Goal: Task Accomplishment & Management: Manage account settings

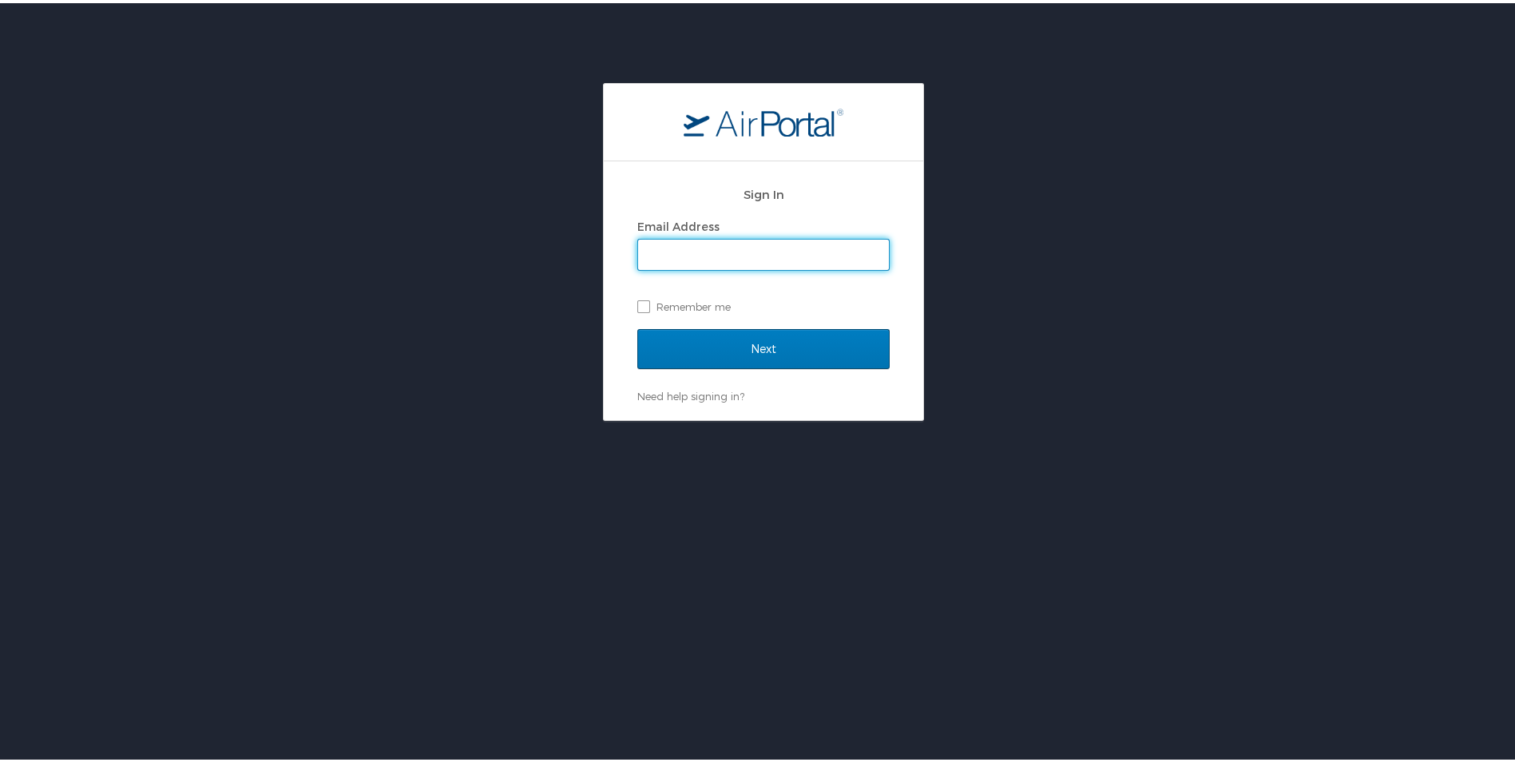
click at [714, 248] on input "Email Address" at bounding box center [763, 251] width 251 height 30
type input "rmalone@usmef.org"
click at [642, 303] on label "Remember me" at bounding box center [763, 303] width 252 height 24
click at [642, 303] on input "Remember me" at bounding box center [642, 302] width 10 height 10
checkbox input "true"
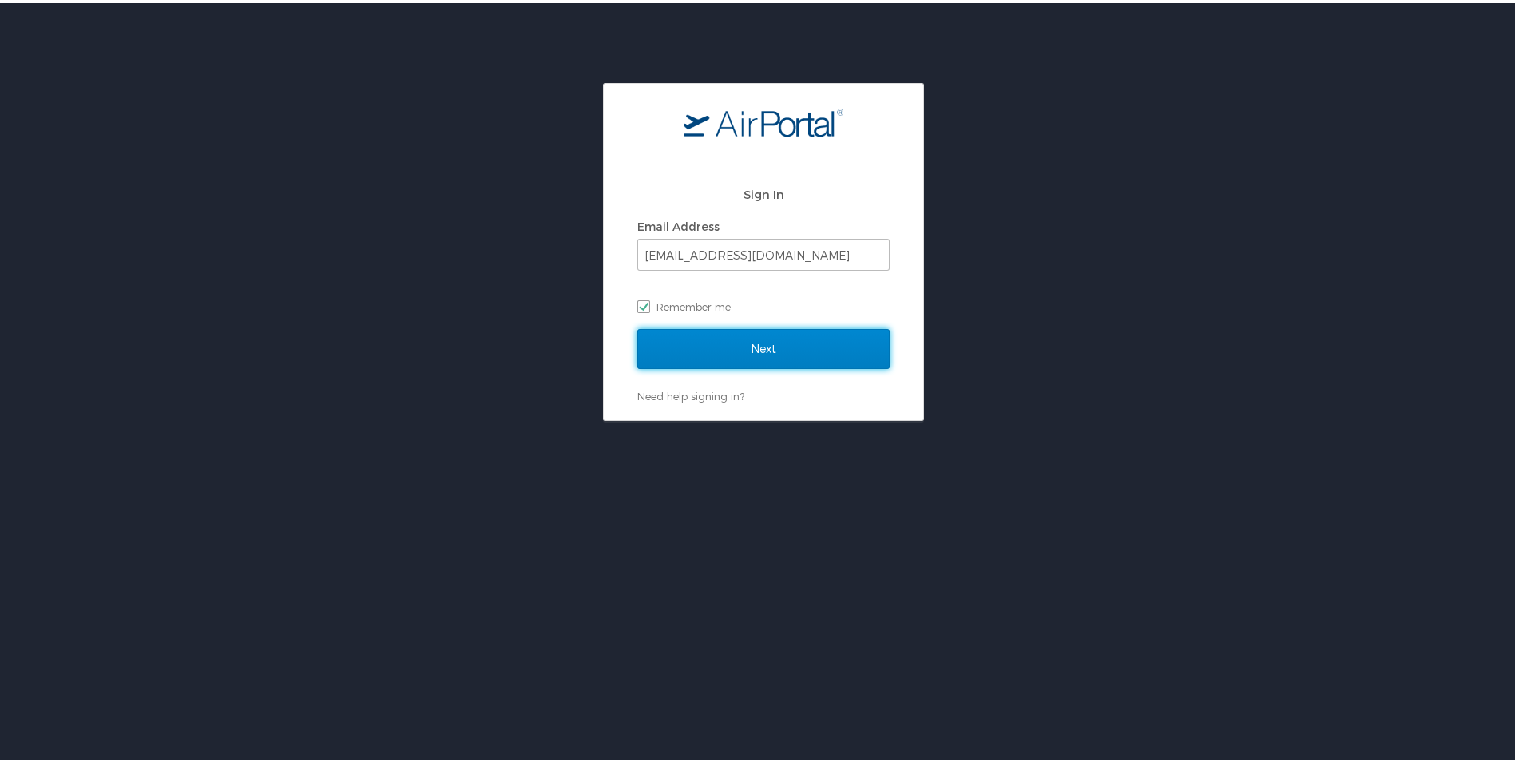
click at [701, 345] on input "Next" at bounding box center [763, 346] width 252 height 40
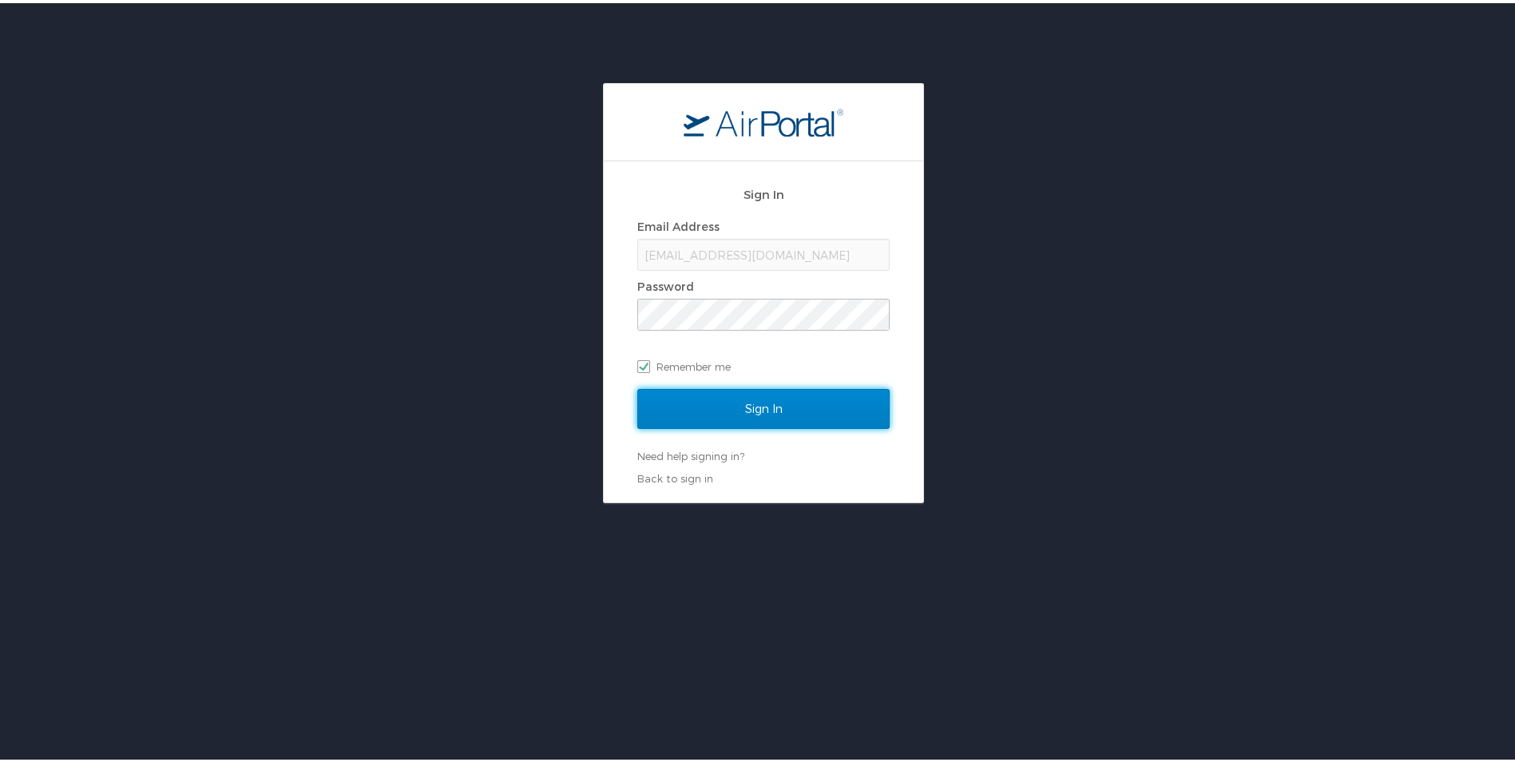
click at [804, 398] on input "Sign In" at bounding box center [763, 406] width 252 height 40
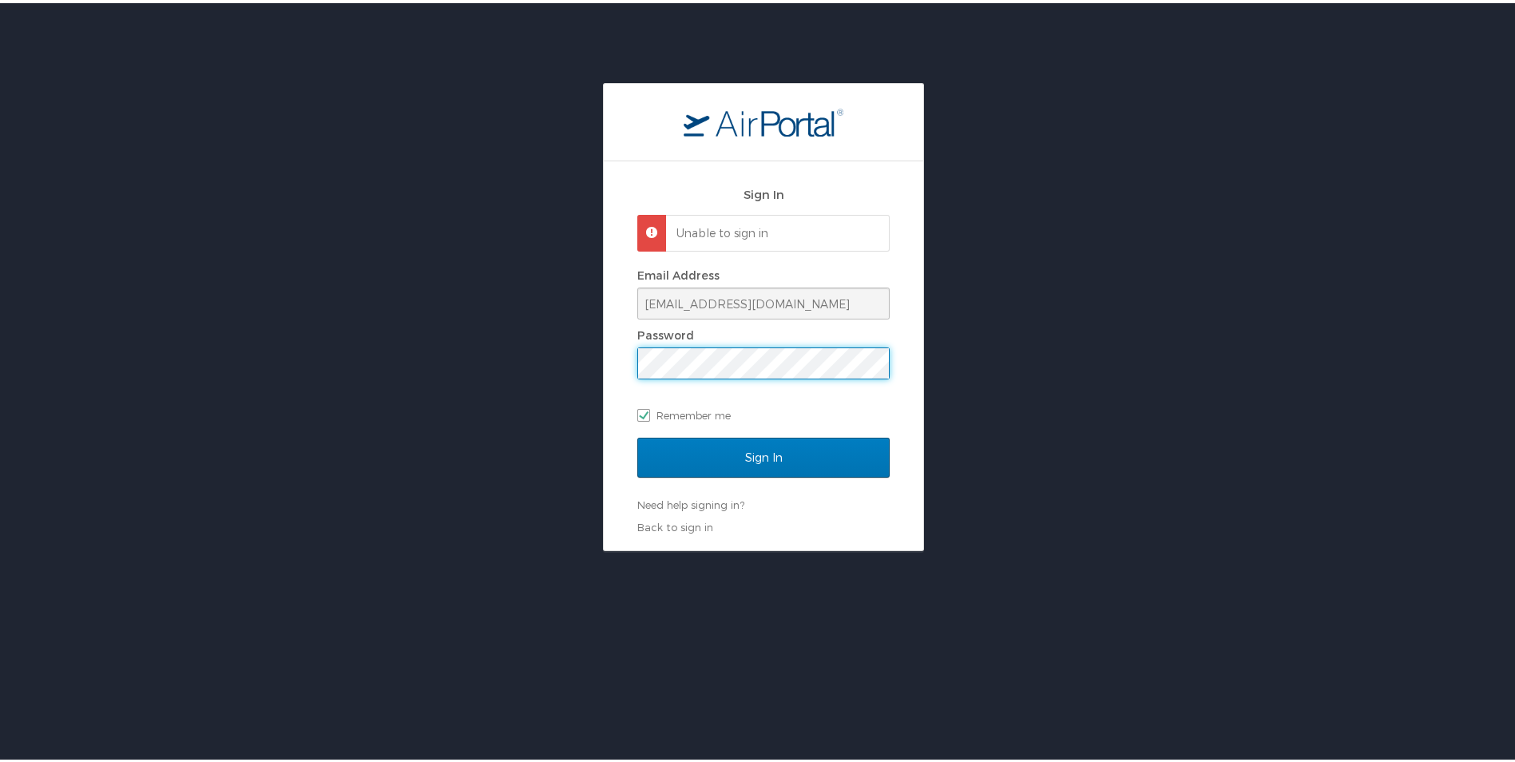
click at [604, 358] on div "Sign In Unable to sign in Email Address rmalone@usmef.org Password Remember me …" at bounding box center [763, 352] width 319 height 389
click at [740, 447] on input "Sign In" at bounding box center [763, 454] width 252 height 40
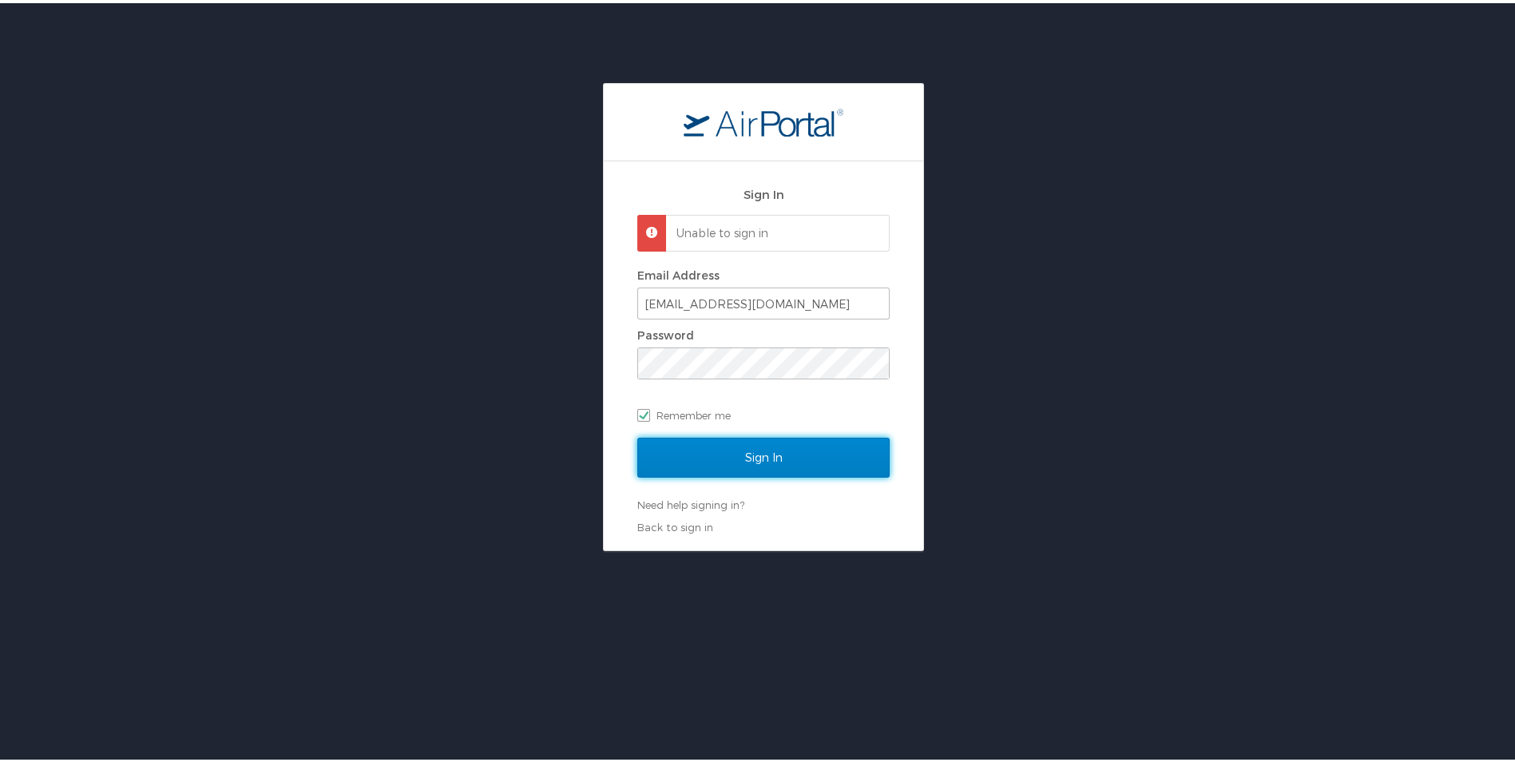
click at [775, 446] on input "Sign In" at bounding box center [763, 454] width 252 height 40
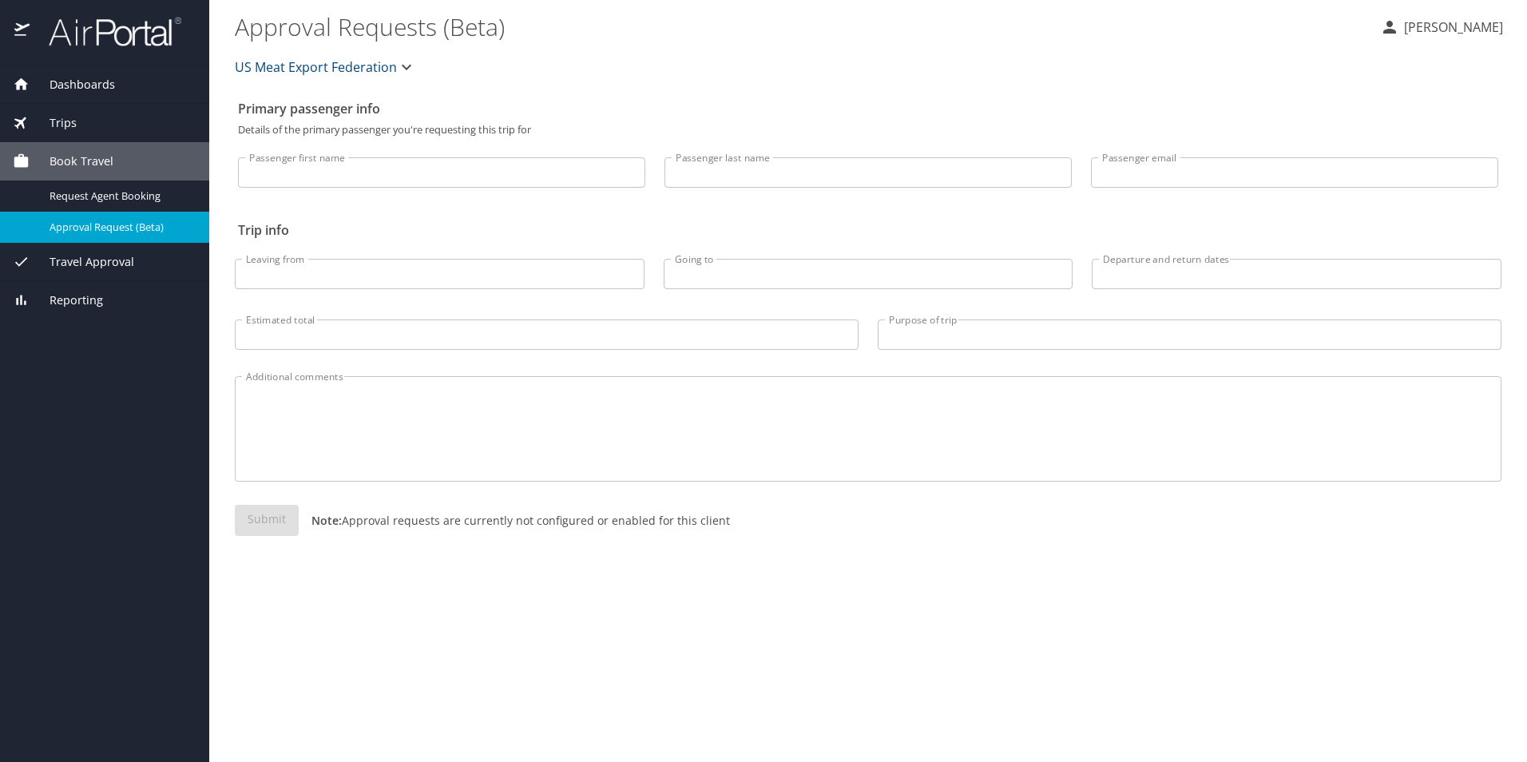
click at [69, 81] on span "Dashboards" at bounding box center [72, 85] width 85 height 18
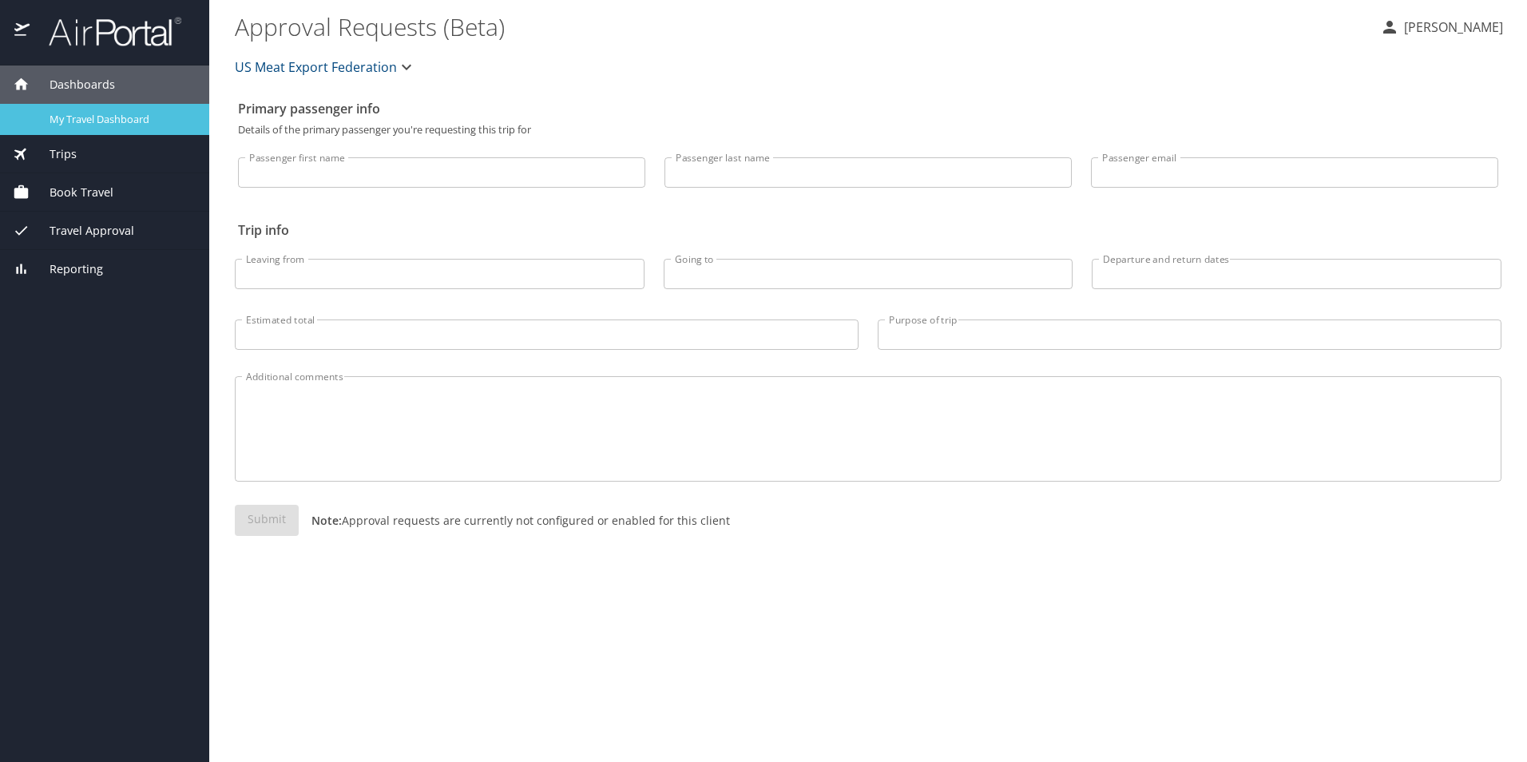
click at [82, 114] on span "My Travel Dashboard" at bounding box center [120, 119] width 141 height 15
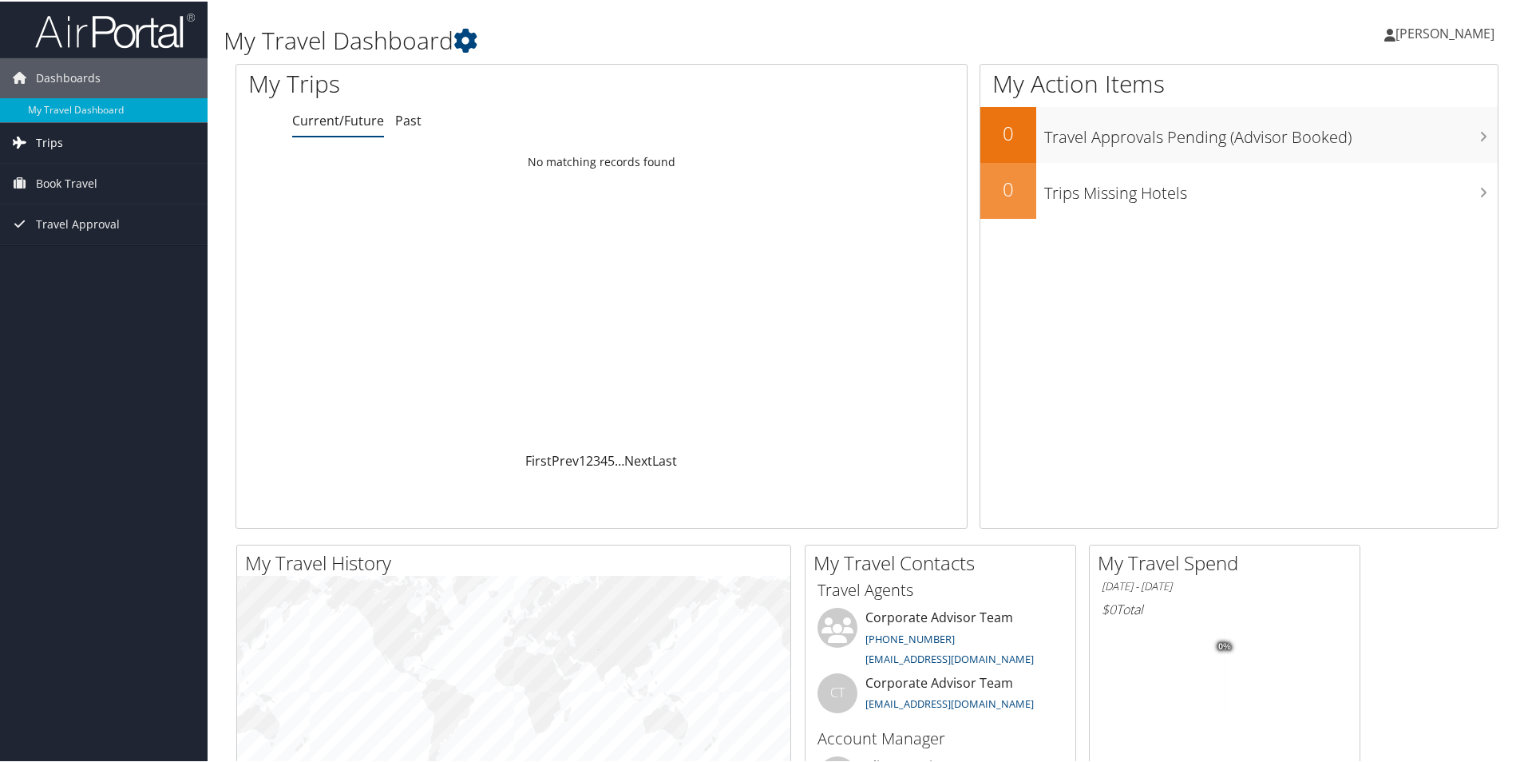
click at [67, 140] on link "Trips" at bounding box center [104, 141] width 208 height 40
click at [61, 244] on span "Book Travel" at bounding box center [66, 254] width 61 height 40
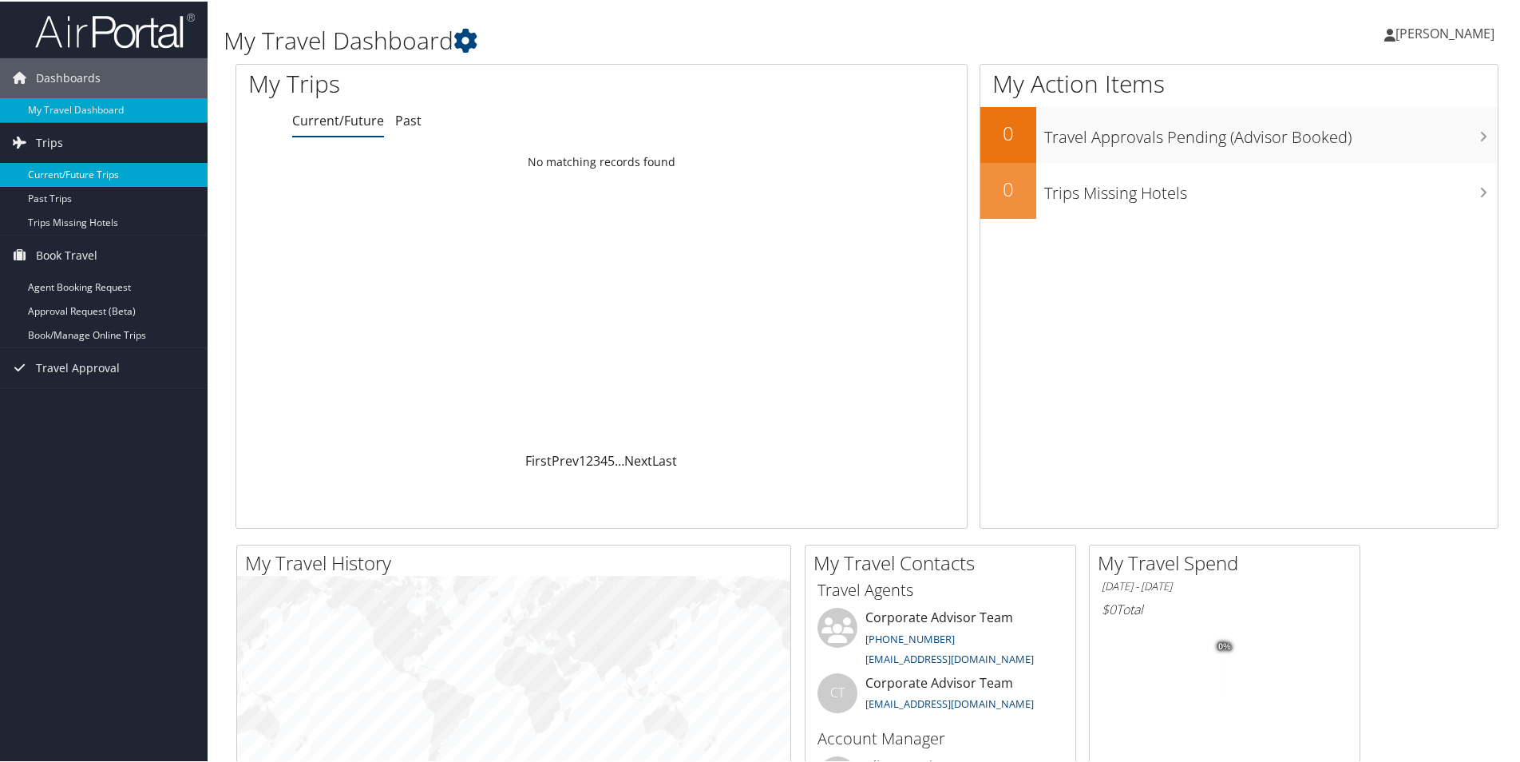
click at [61, 170] on link "Current/Future Trips" at bounding box center [104, 173] width 208 height 24
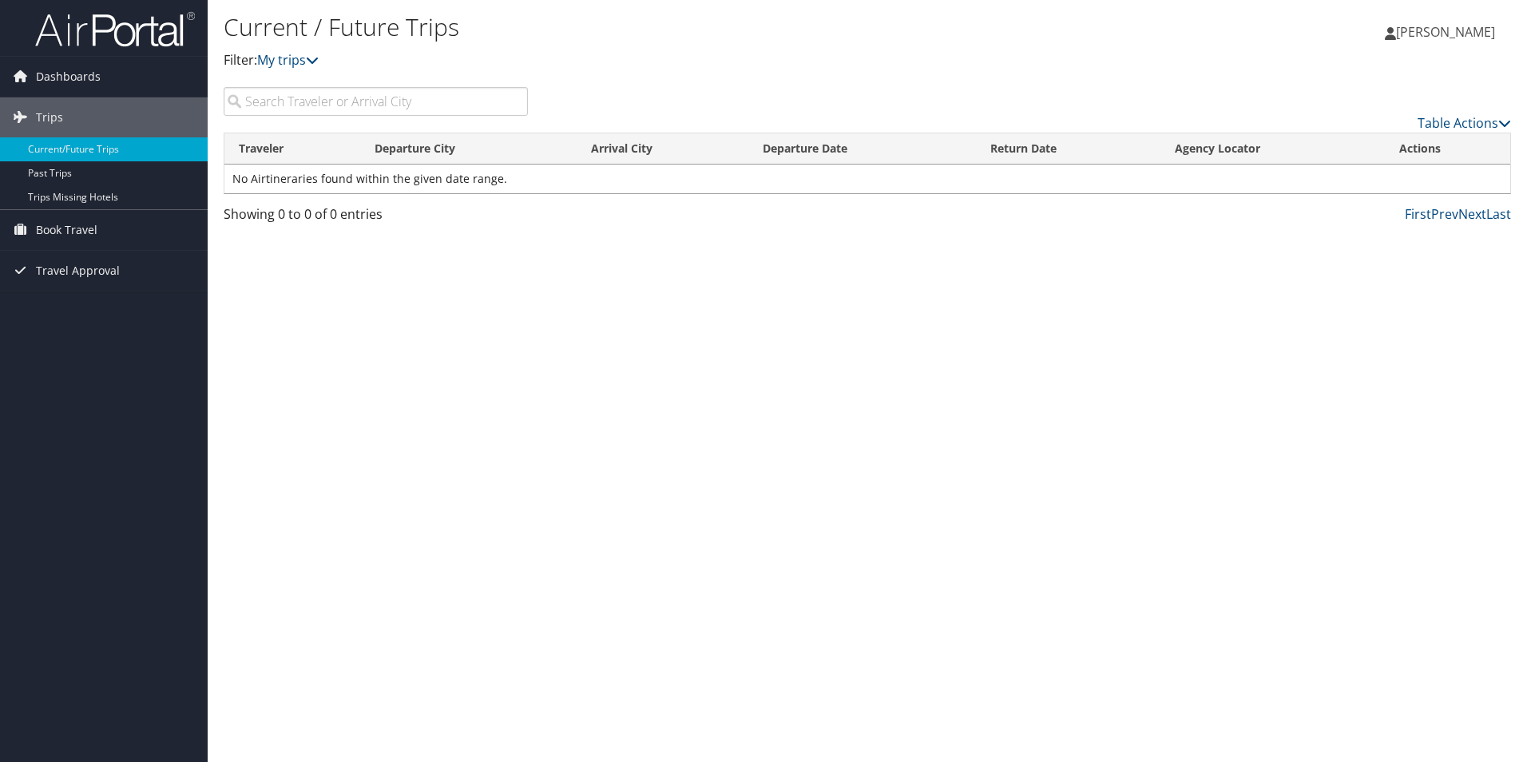
click at [1428, 35] on span "[PERSON_NAME]" at bounding box center [1445, 32] width 99 height 18
click at [1369, 142] on link "View Travel Profile" at bounding box center [1405, 142] width 178 height 27
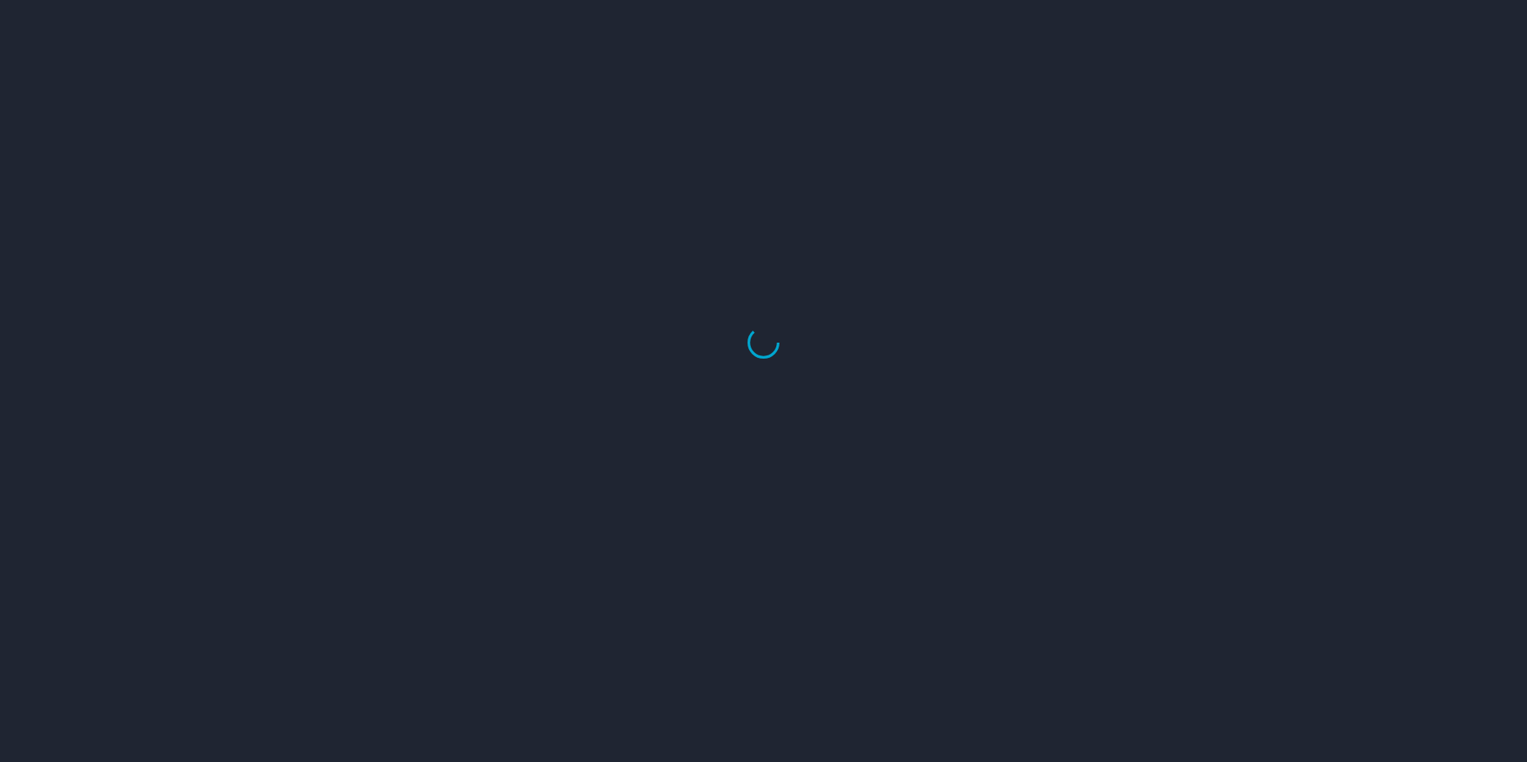
select select "US"
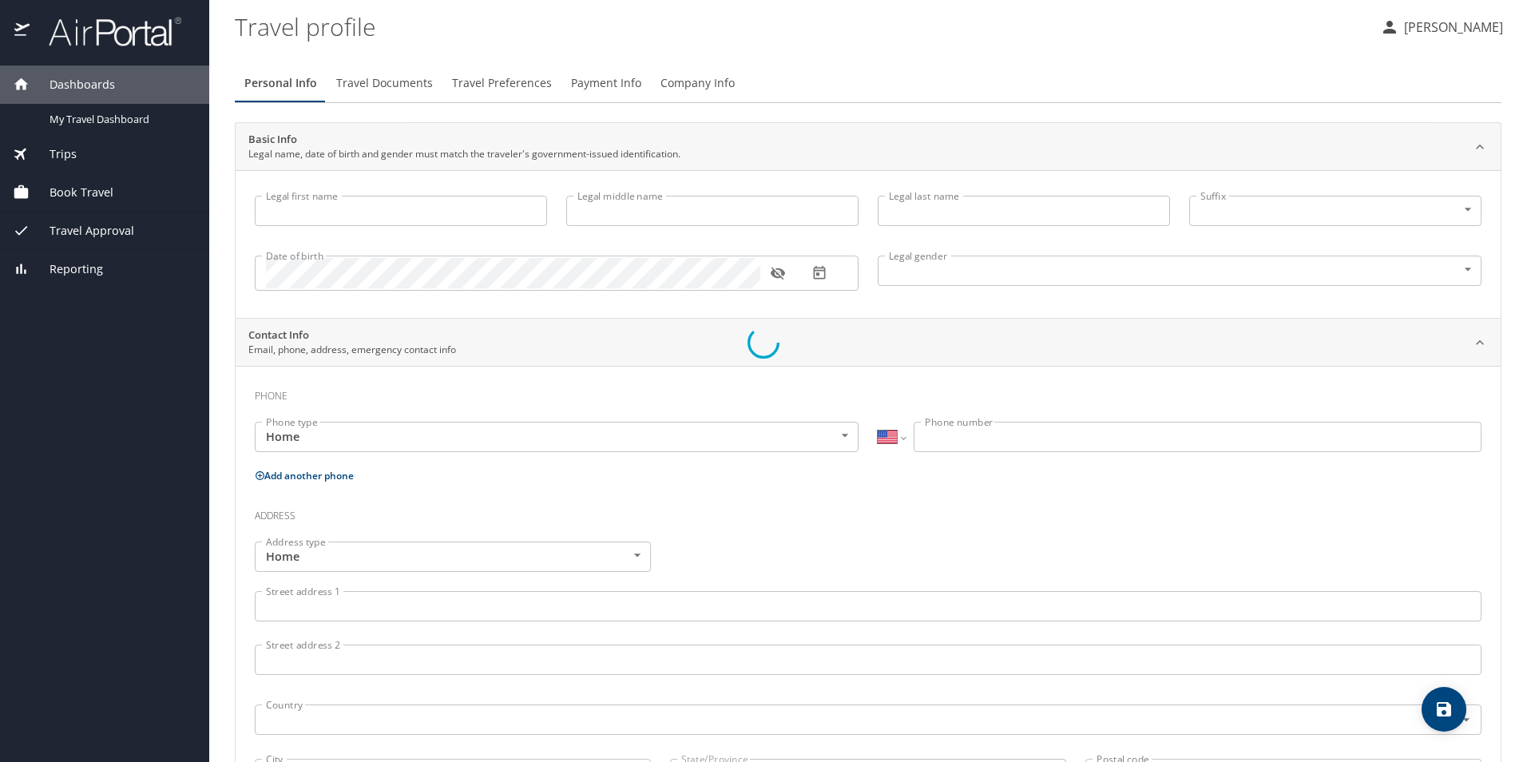
type input "[PERSON_NAME]"
type input "[DEMOGRAPHIC_DATA]"
type input "[PERSON_NAME]"
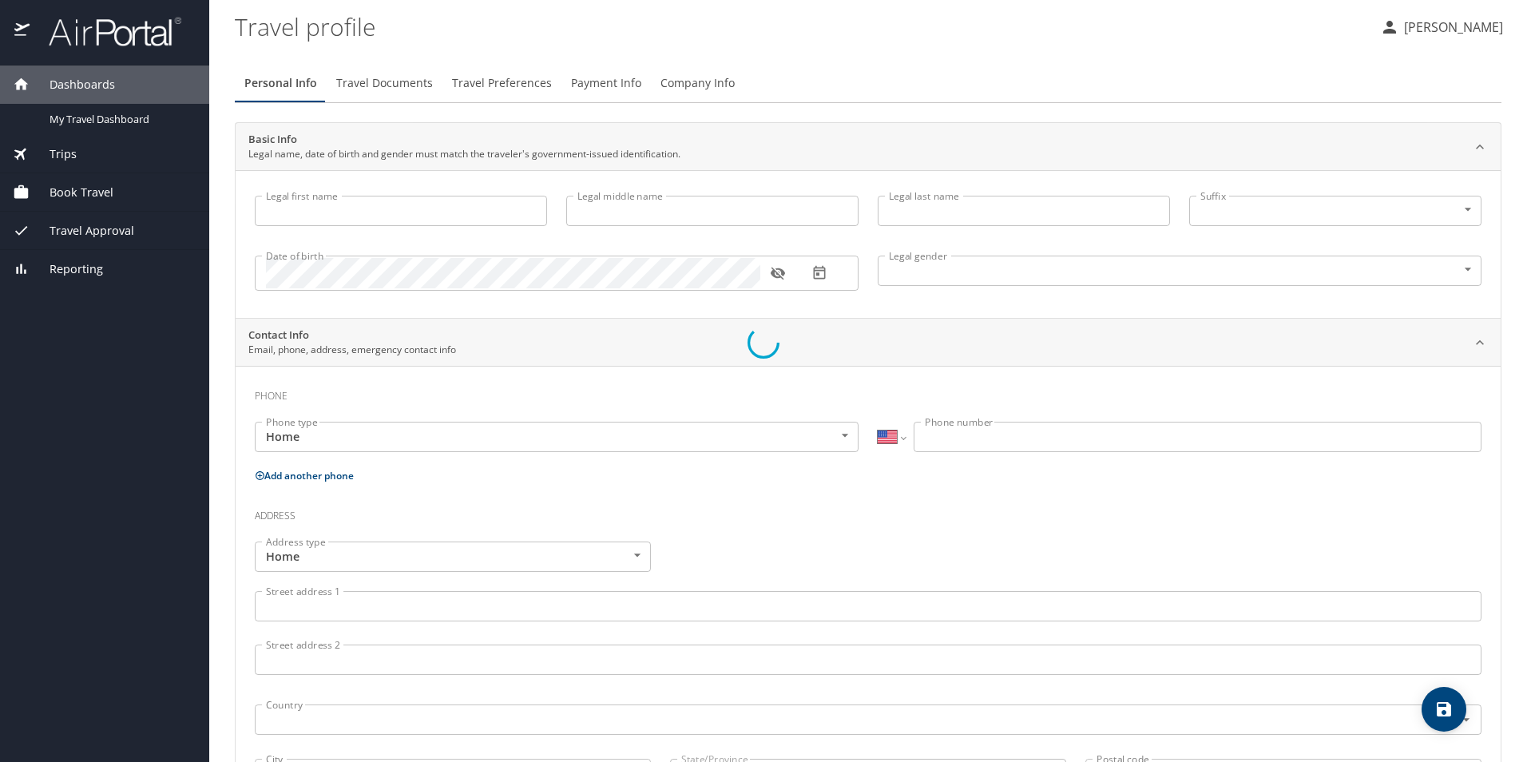
type input "[PERSON_NAME]"
type input "[PHONE_NUMBER]"
select select "US"
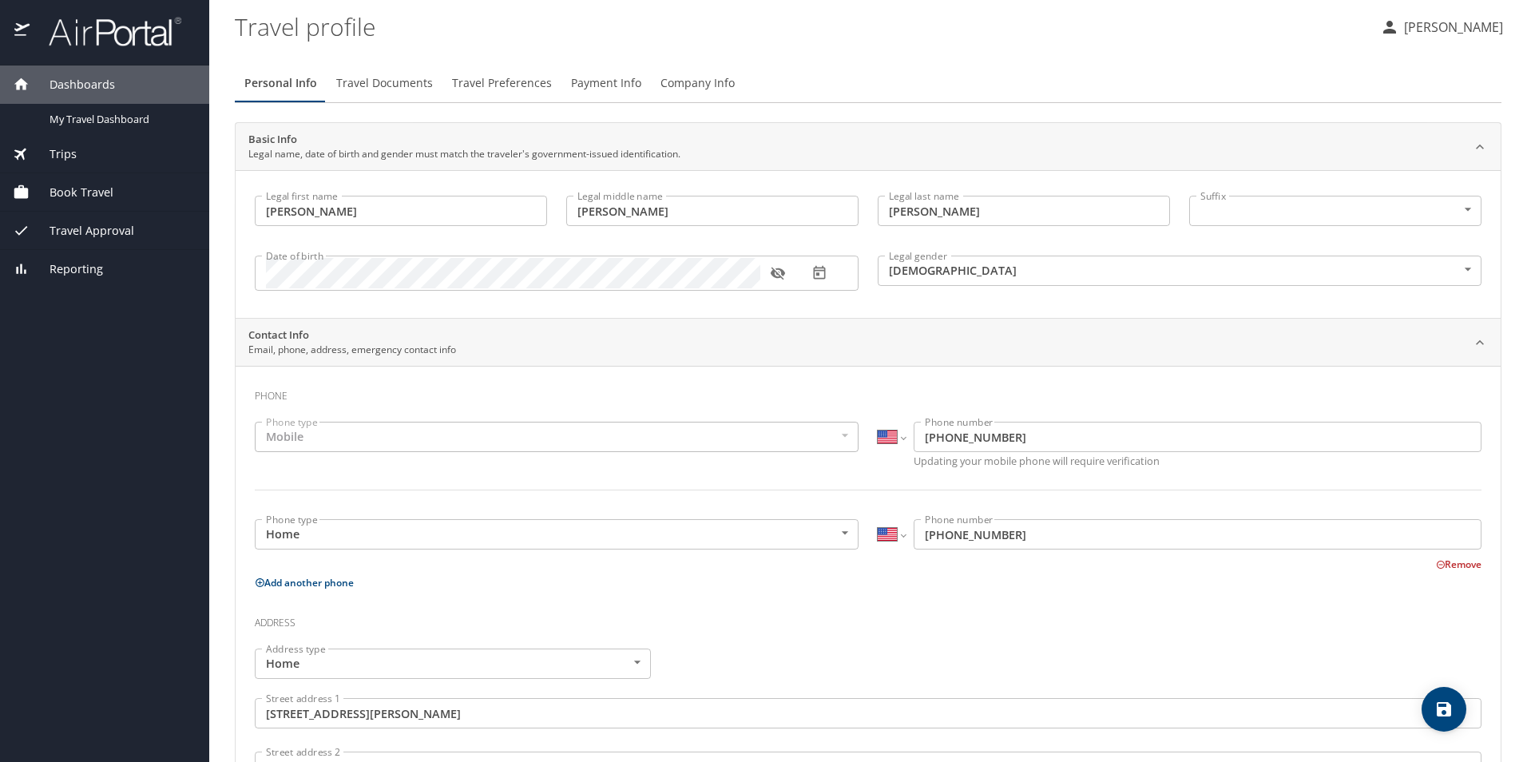
click at [610, 390] on h3 "Phone" at bounding box center [868, 391] width 1226 height 27
click at [825, 76] on div "Personal Info Travel Documents Travel Preferences Payment Info Company Info" at bounding box center [868, 83] width 1266 height 38
click at [402, 81] on span "Travel Documents" at bounding box center [384, 83] width 97 height 20
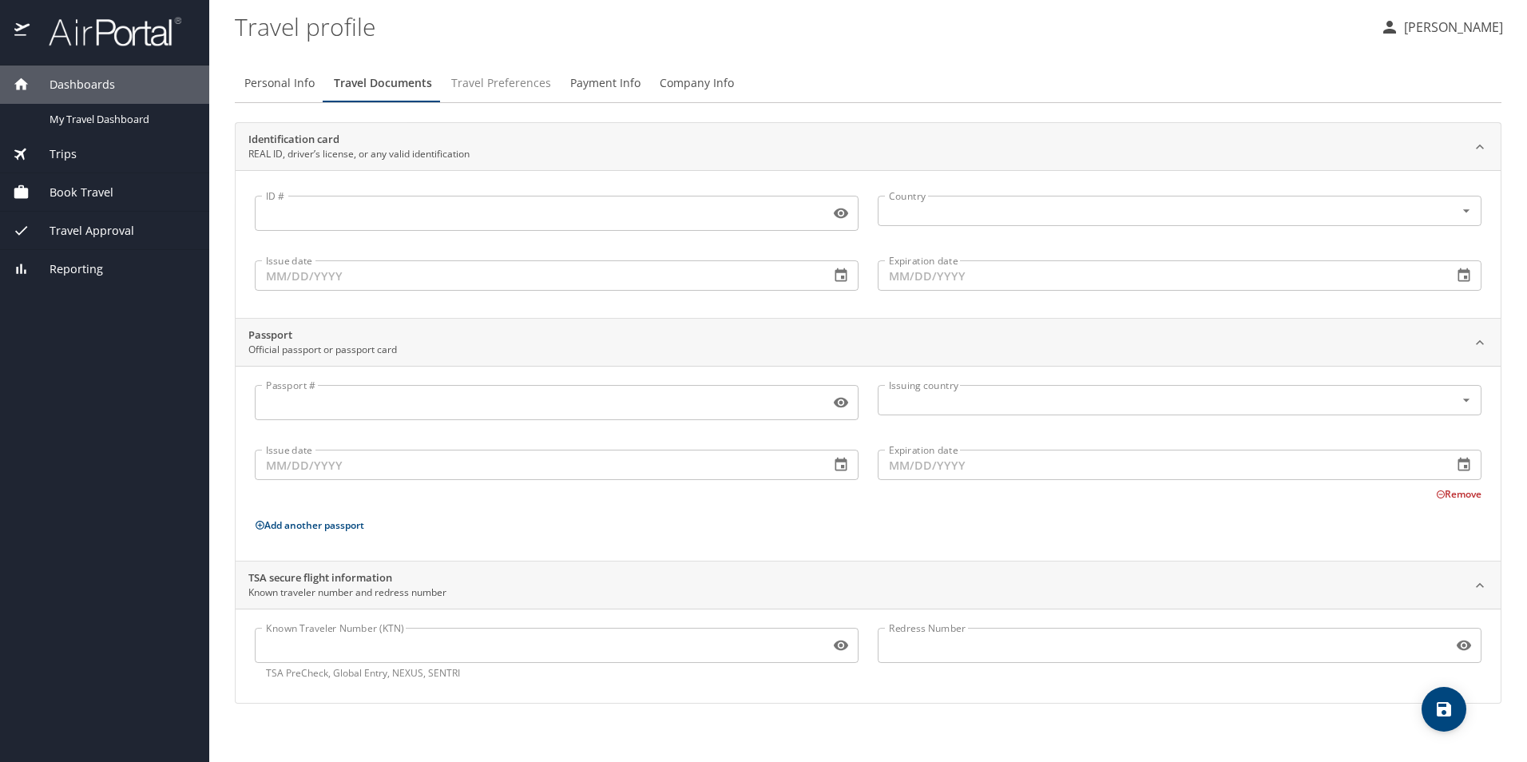
click at [508, 73] on span "Travel Preferences" at bounding box center [501, 83] width 100 height 20
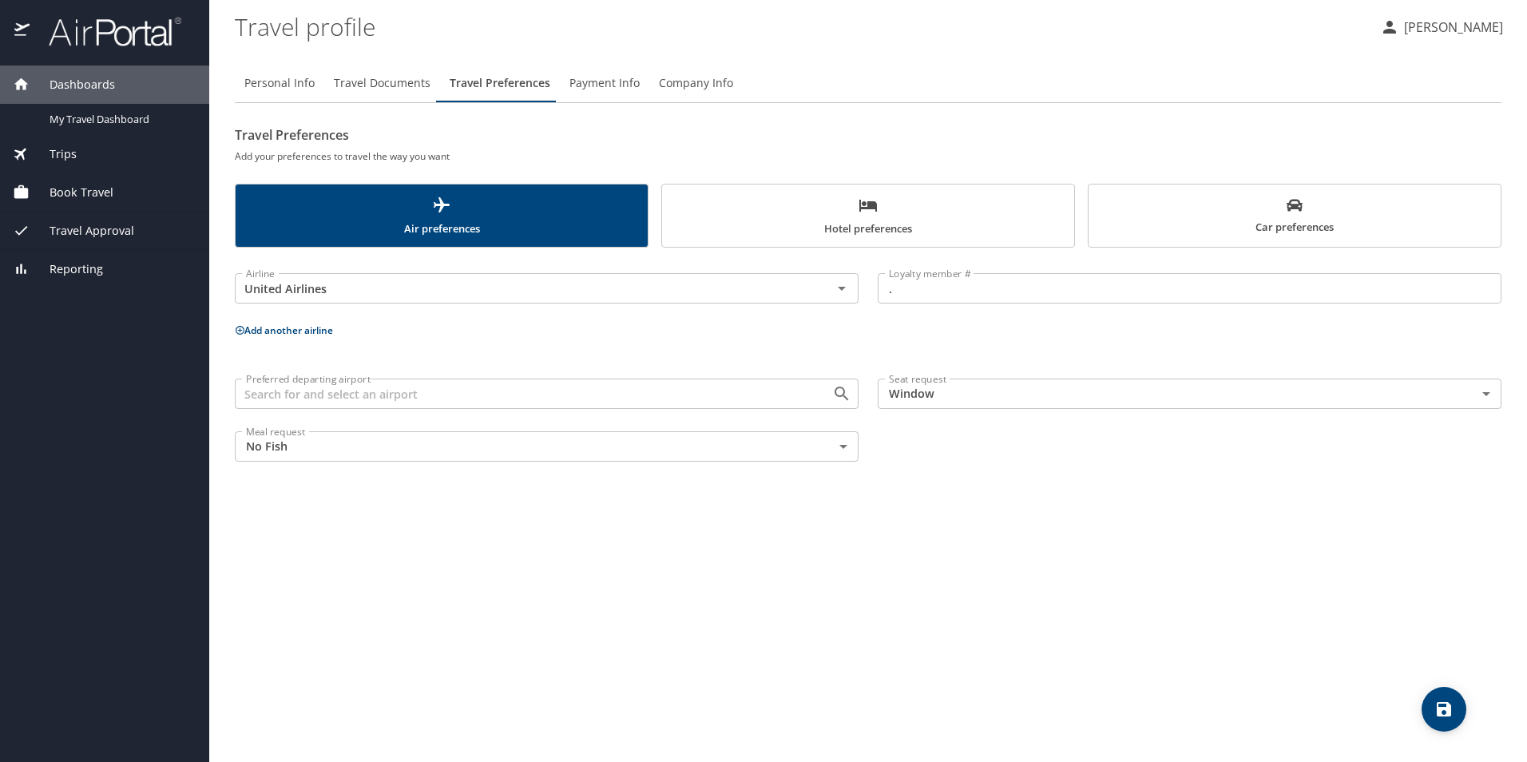
click at [400, 82] on span "Travel Documents" at bounding box center [382, 83] width 97 height 20
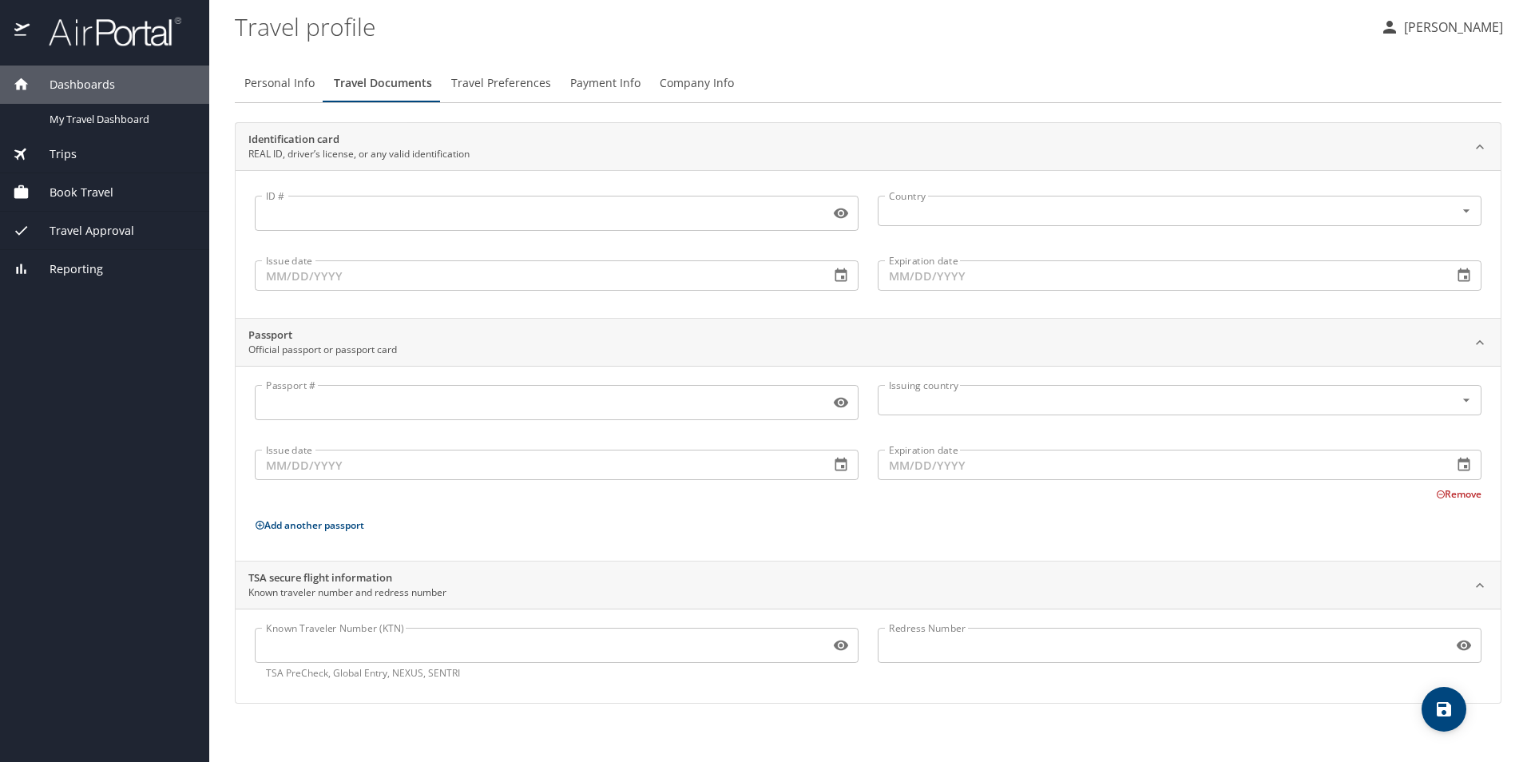
click at [394, 401] on input "Passport #" at bounding box center [539, 402] width 569 height 30
click at [511, 83] on span "Travel Preferences" at bounding box center [501, 83] width 100 height 20
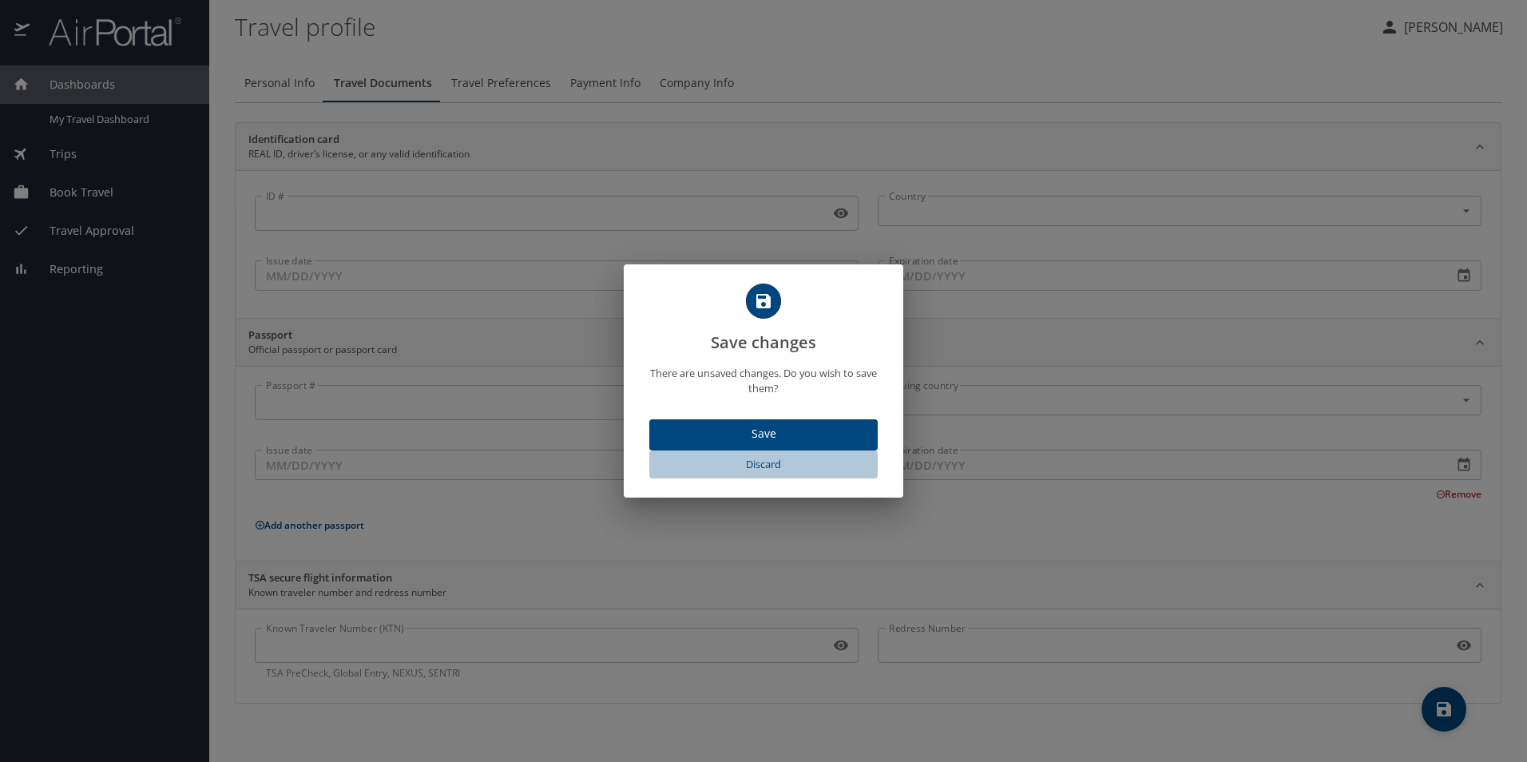
click at [760, 459] on span "Discard" at bounding box center [764, 464] width 216 height 18
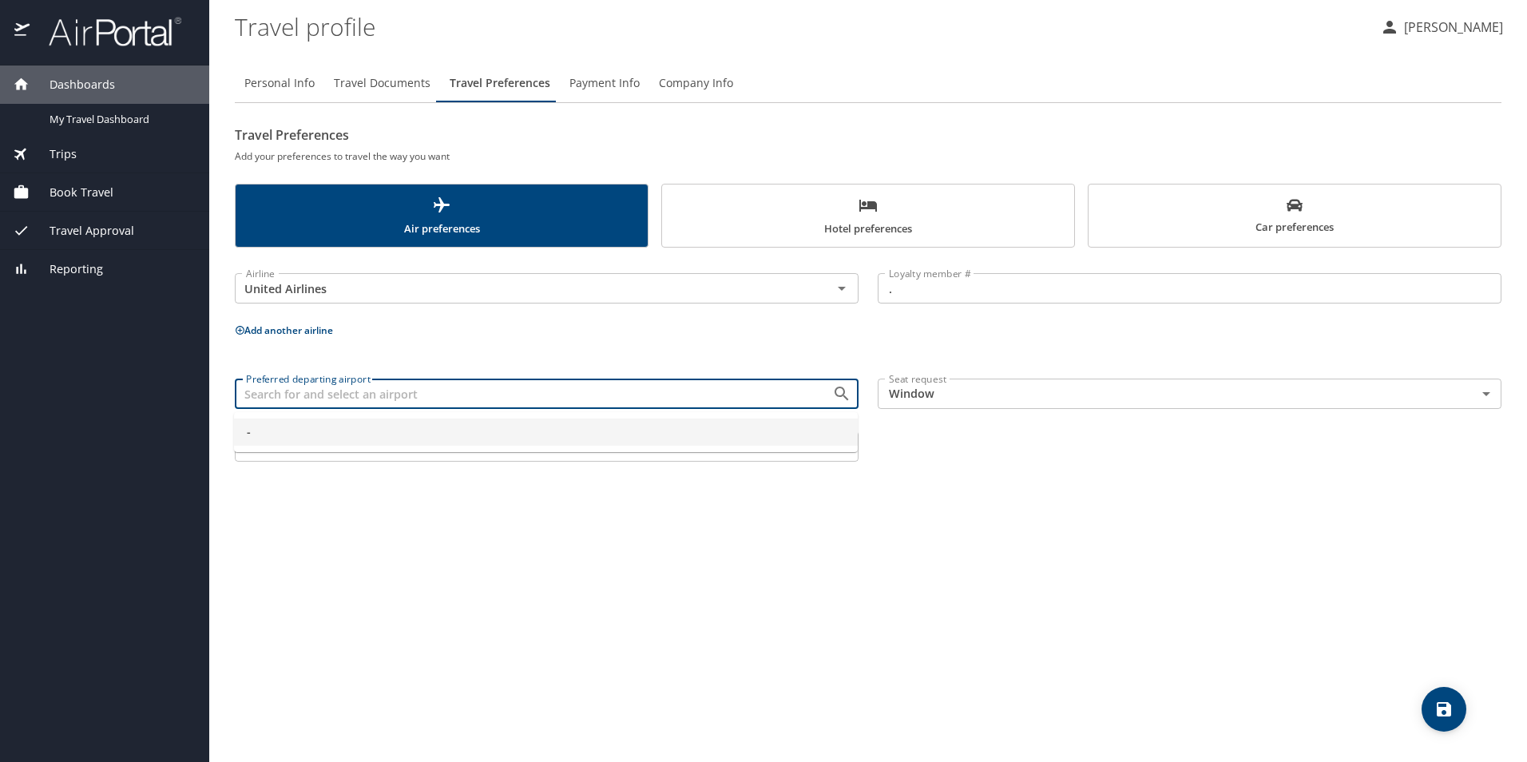
click at [707, 394] on input "Preferred departing airport" at bounding box center [523, 393] width 567 height 21
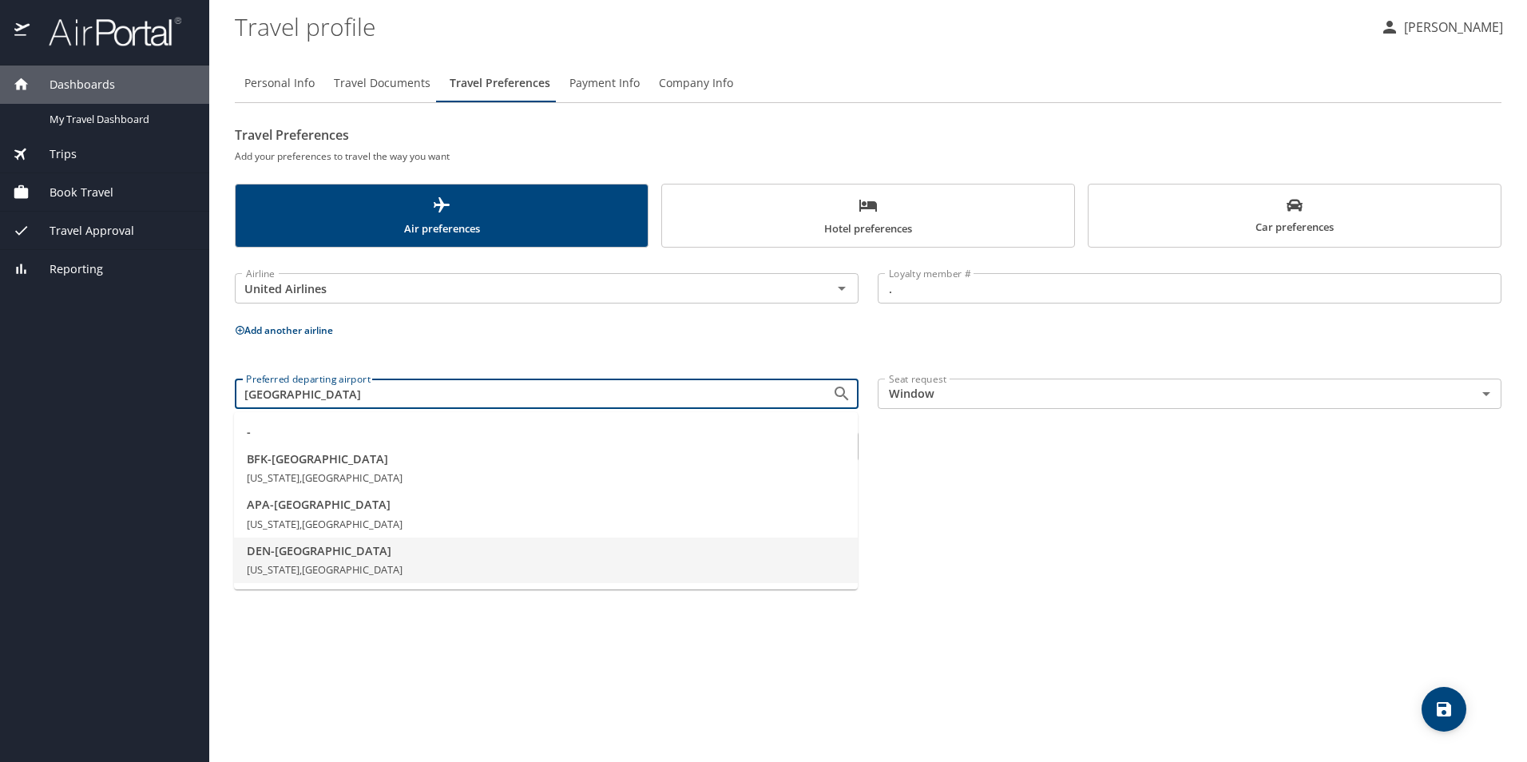
click at [336, 559] on li "DEN - [GEOGRAPHIC_DATA] [US_STATE], [GEOGRAPHIC_DATA]" at bounding box center [546, 560] width 624 height 46
type input "DEN - [GEOGRAPHIC_DATA]"
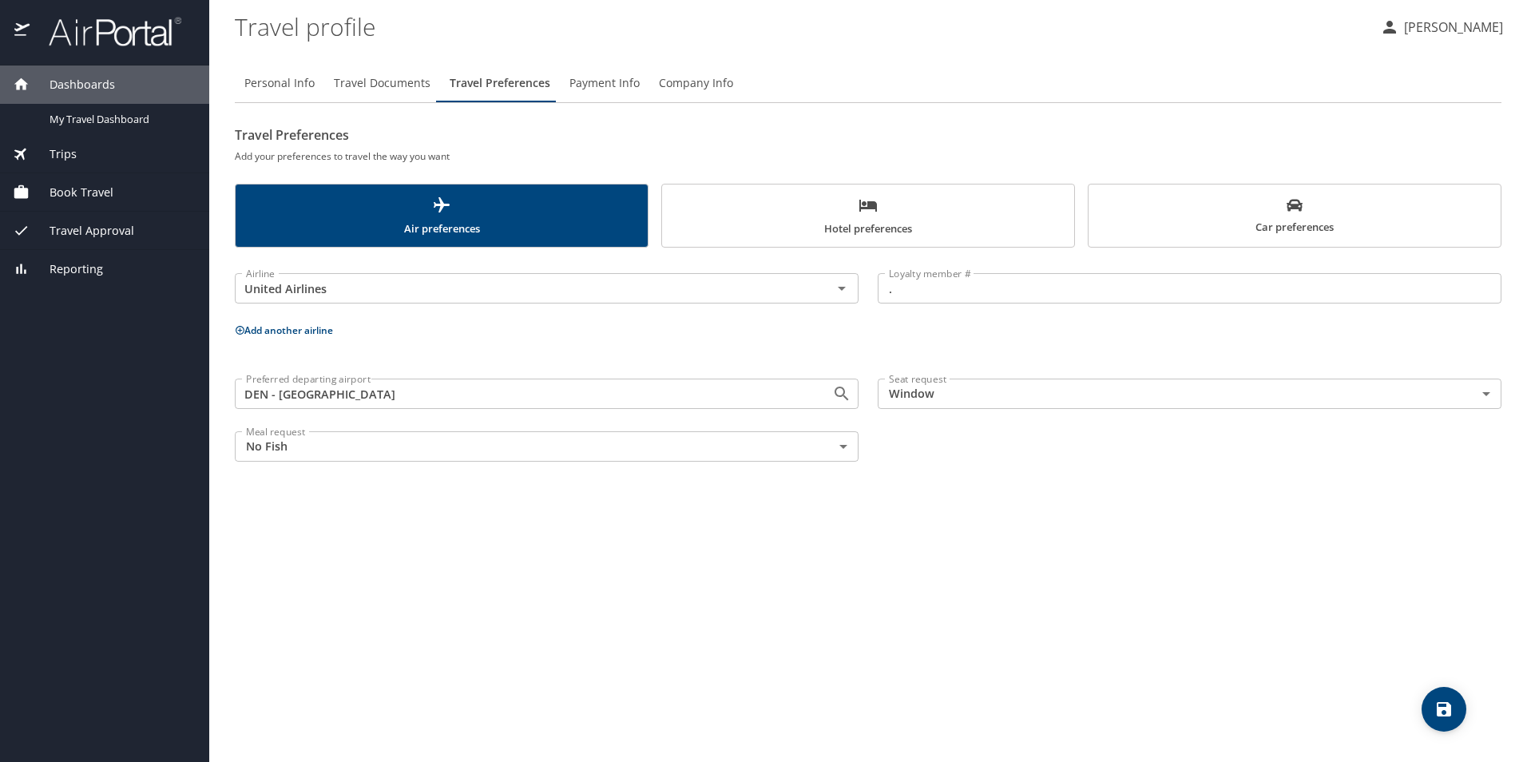
click at [958, 420] on div "Seat request Window Window Seat request" at bounding box center [1189, 395] width 643 height 53
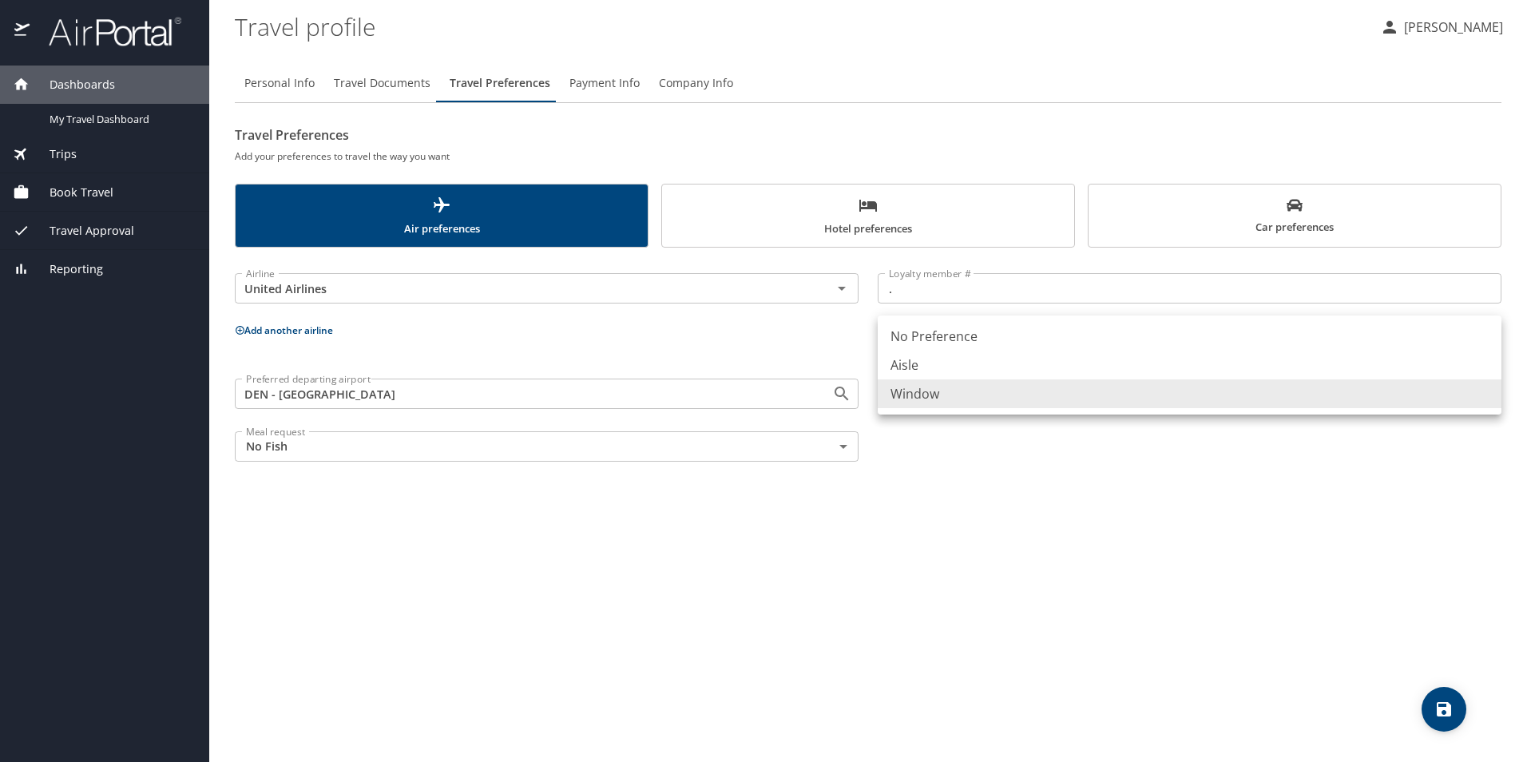
click at [961, 388] on body "Dashboards My Travel Dashboard Trips Current / Future Trips Past Trips Trips Mi…" at bounding box center [763, 381] width 1527 height 762
click at [957, 336] on li "No Preference" at bounding box center [1190, 336] width 624 height 29
type input "NotApplicable"
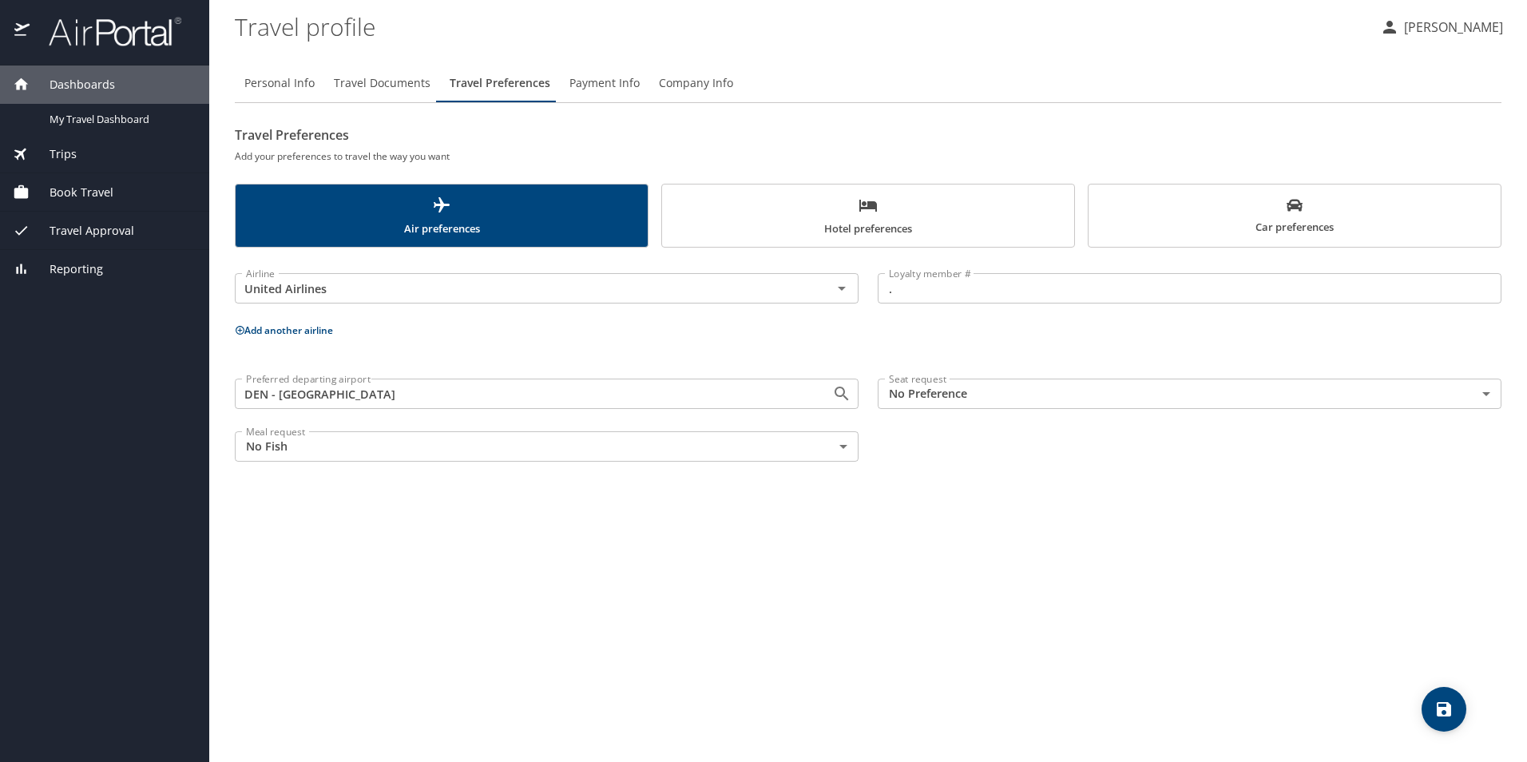
click at [989, 497] on div "Personal Info Travel Documents Travel Preferences Payment Info Company Info Tra…" at bounding box center [868, 406] width 1266 height 711
click at [884, 217] on span "Hotel preferences" at bounding box center [868, 217] width 393 height 42
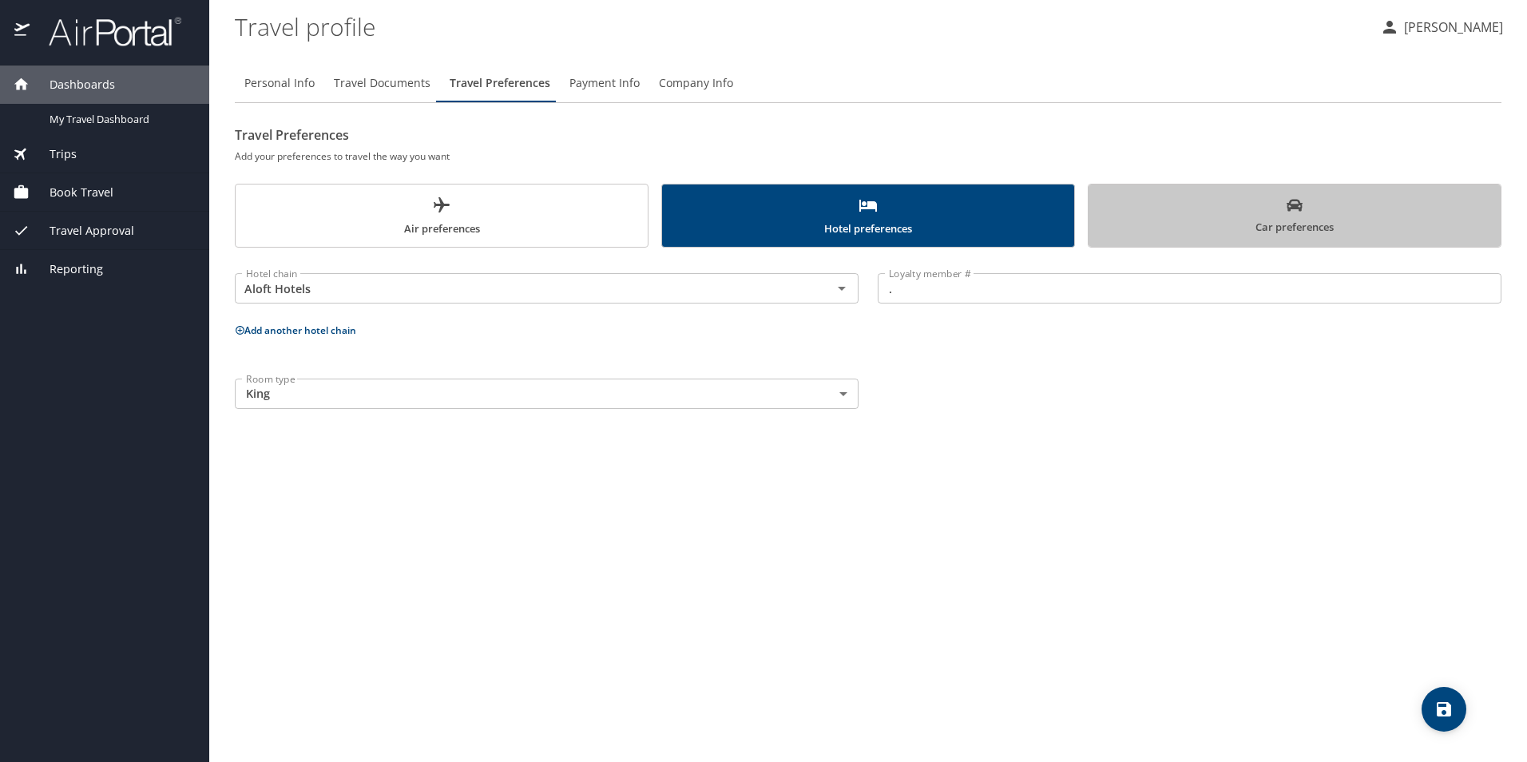
click at [1230, 218] on span "Car preferences" at bounding box center [1294, 216] width 393 height 39
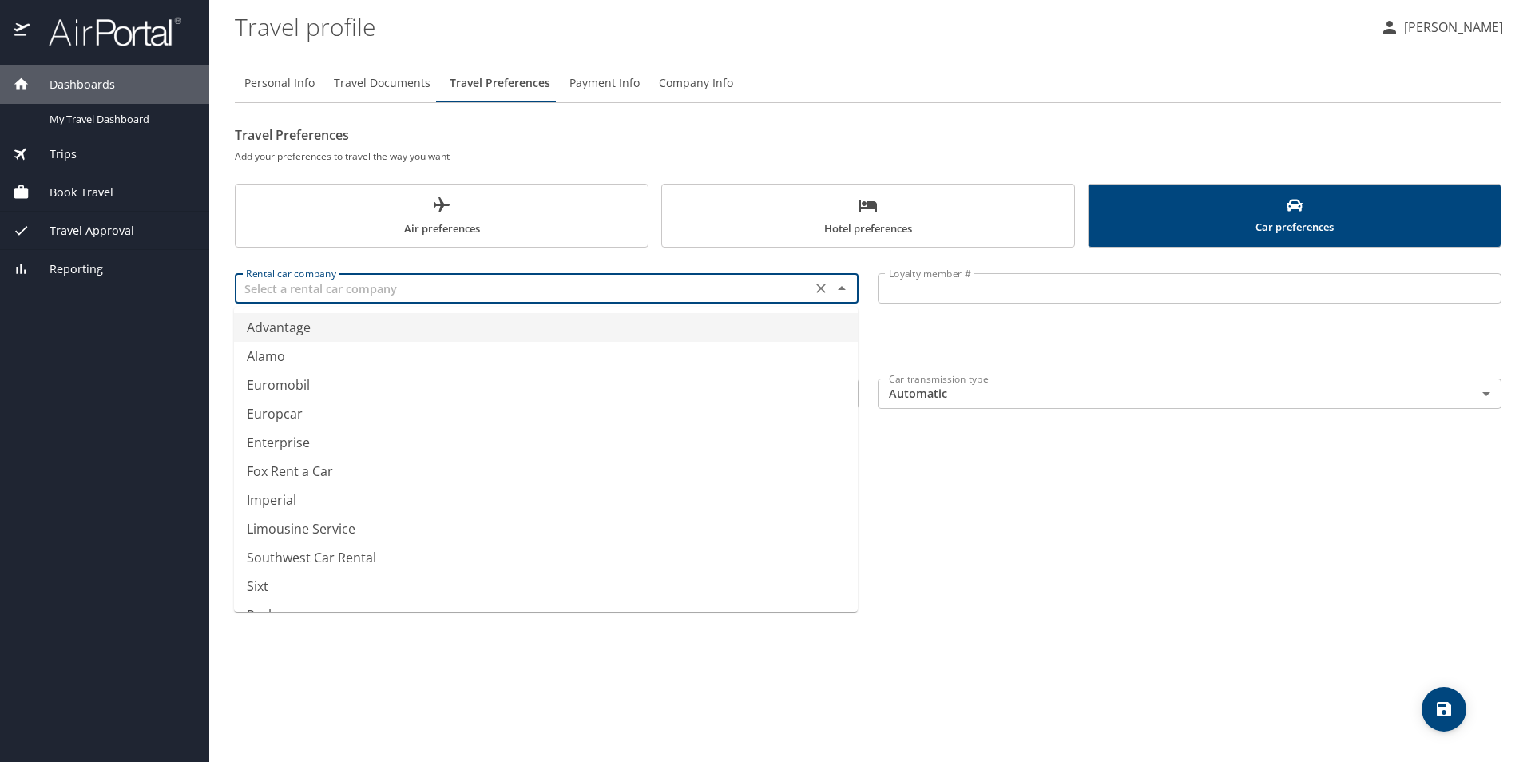
click at [707, 292] on input "text" at bounding box center [523, 288] width 567 height 21
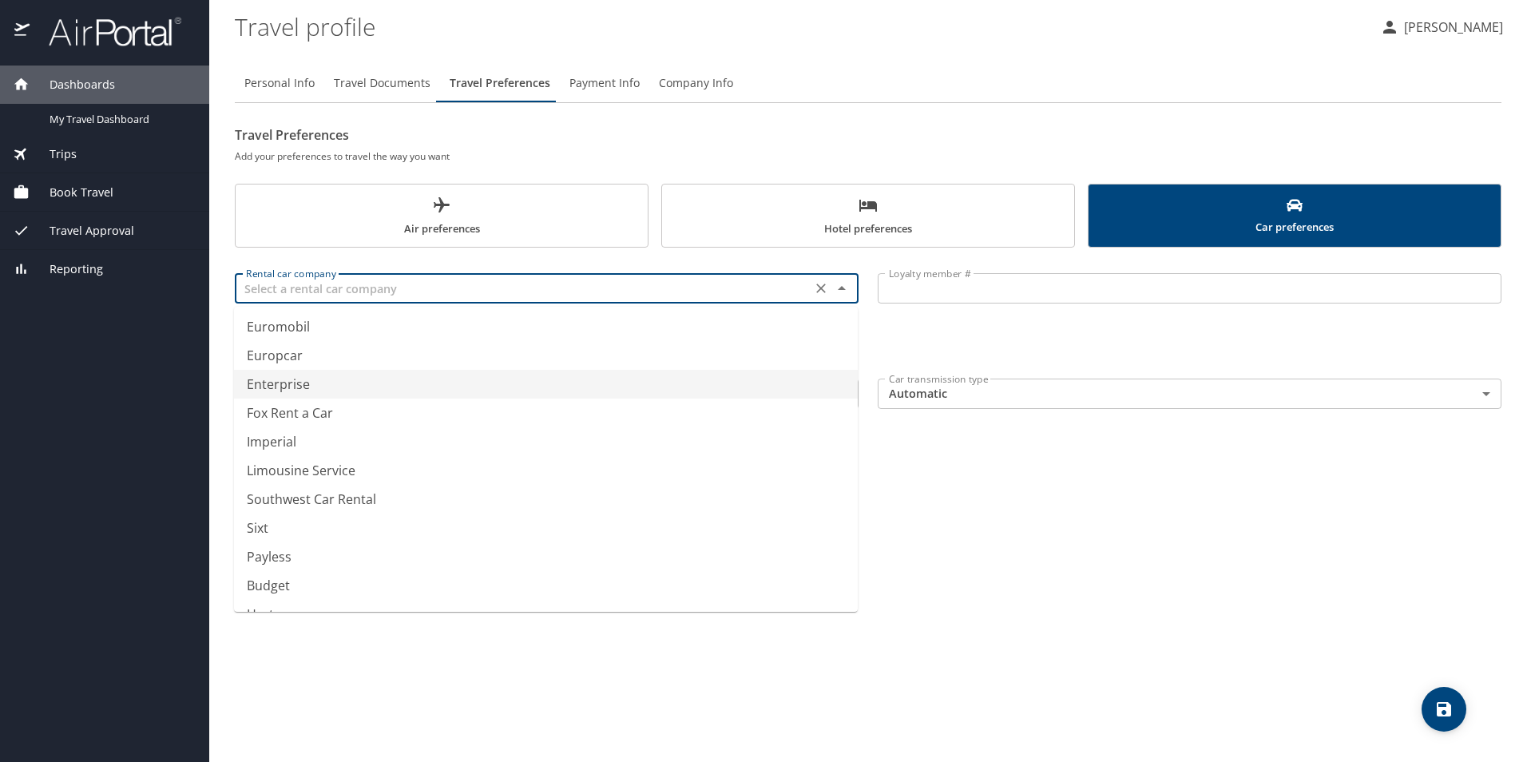
scroll to position [196, 0]
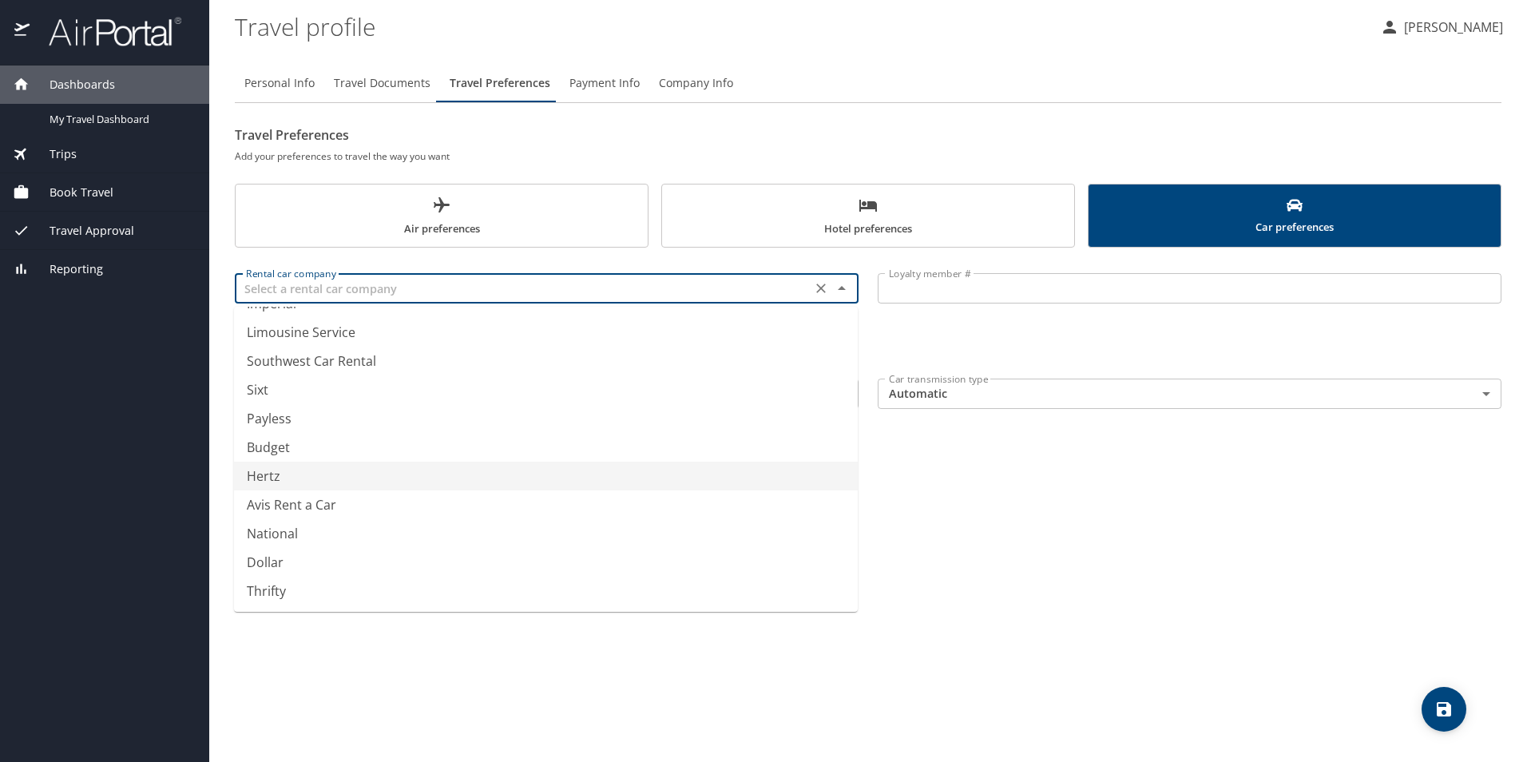
click at [387, 474] on li "Hertz" at bounding box center [546, 476] width 624 height 29
type input "Hertz"
click at [648, 489] on div "Personal Info Travel Documents Travel Preferences Payment Info Company Info Tra…" at bounding box center [868, 406] width 1266 height 711
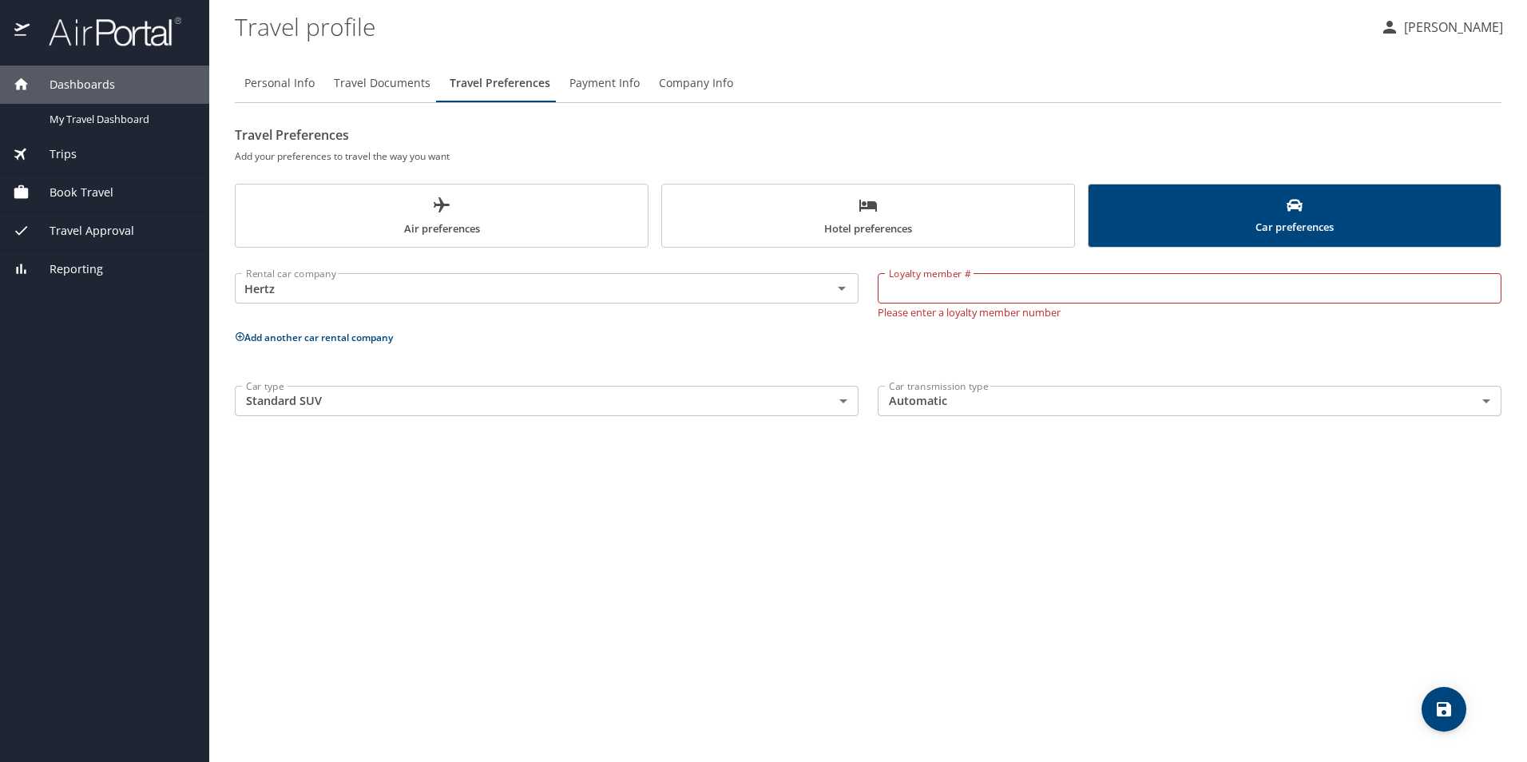
click at [712, 394] on body "Dashboards My Travel Dashboard Trips Current / Future Trips Past Trips Trips Mi…" at bounding box center [763, 381] width 1527 height 762
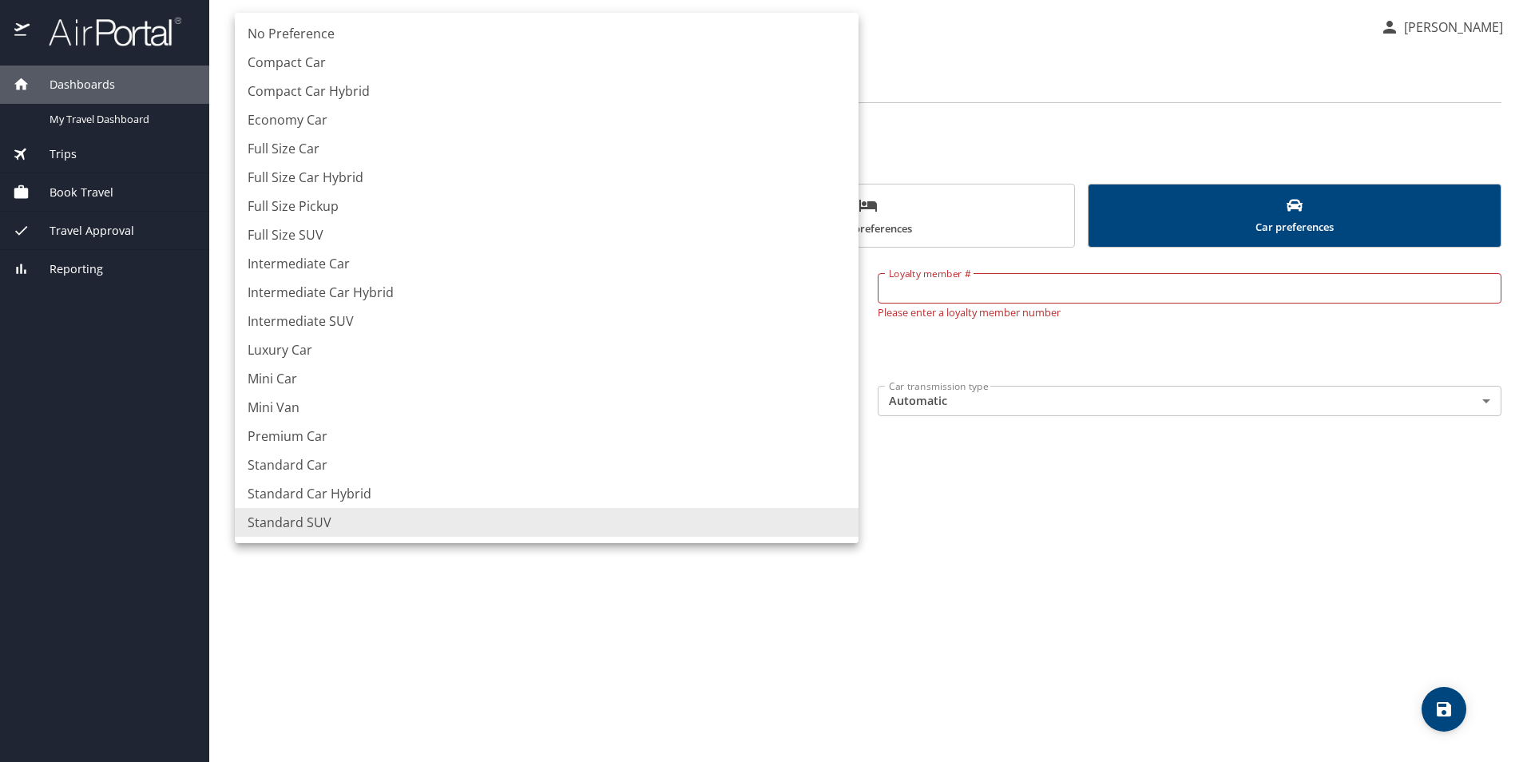
click at [1036, 462] on div at bounding box center [763, 381] width 1527 height 762
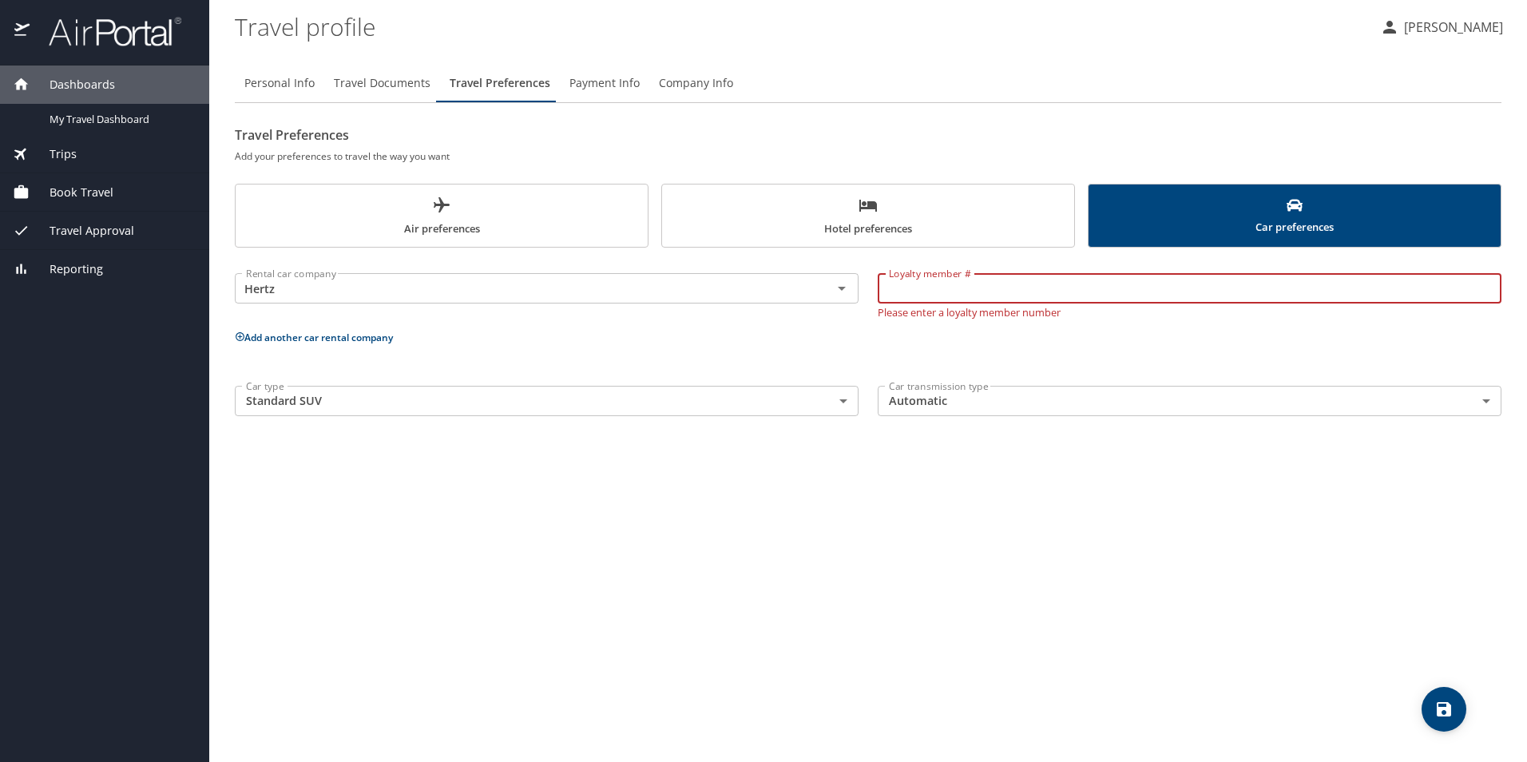
click at [941, 288] on input "Loyalty member #" at bounding box center [1190, 288] width 624 height 30
type input "."
click at [1043, 521] on div "Personal Info Travel Documents Travel Preferences Payment Info Company Info Tra…" at bounding box center [868, 406] width 1266 height 711
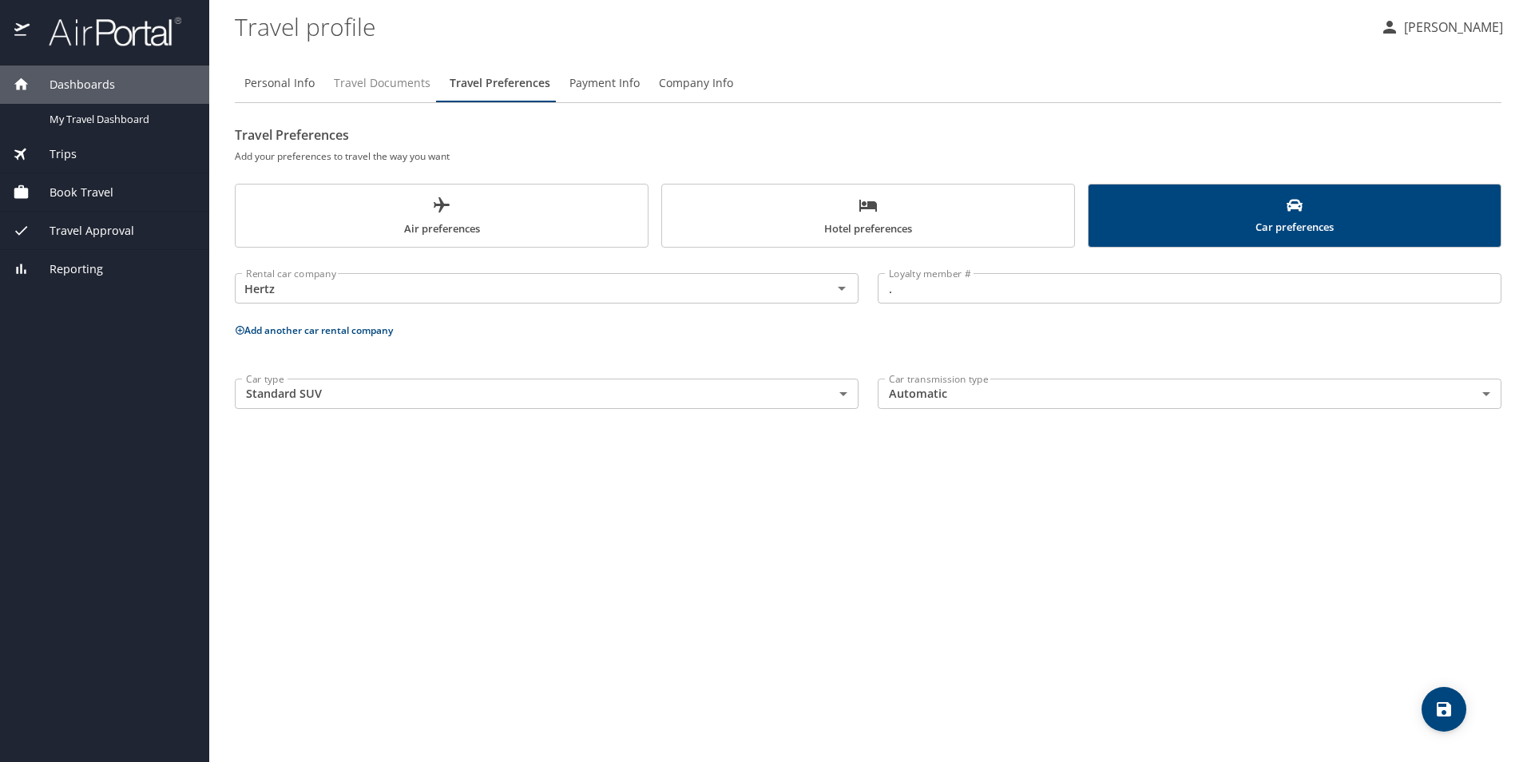
click at [393, 84] on span "Travel Documents" at bounding box center [382, 83] width 97 height 20
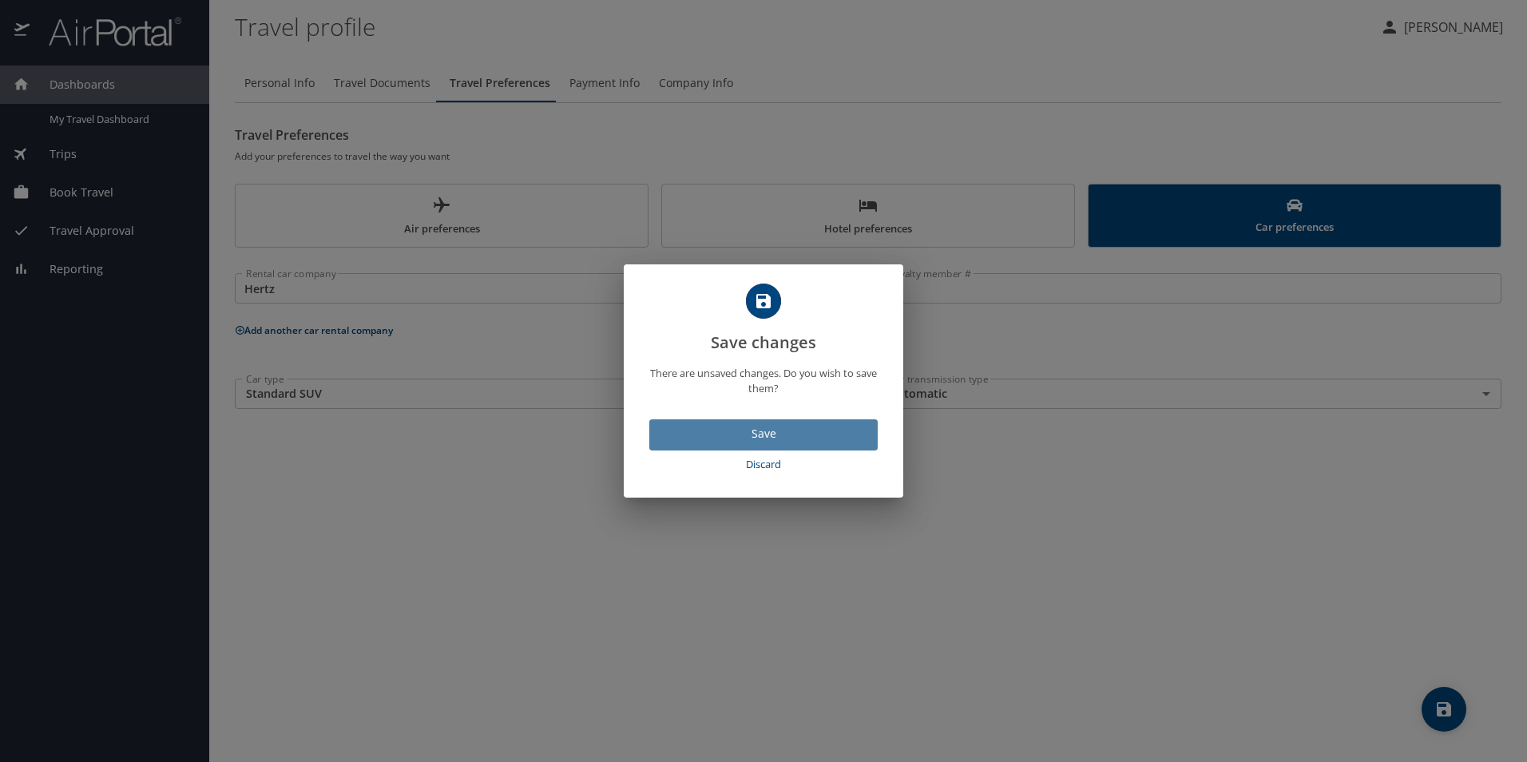
click at [759, 426] on span "Save" at bounding box center [763, 434] width 203 height 20
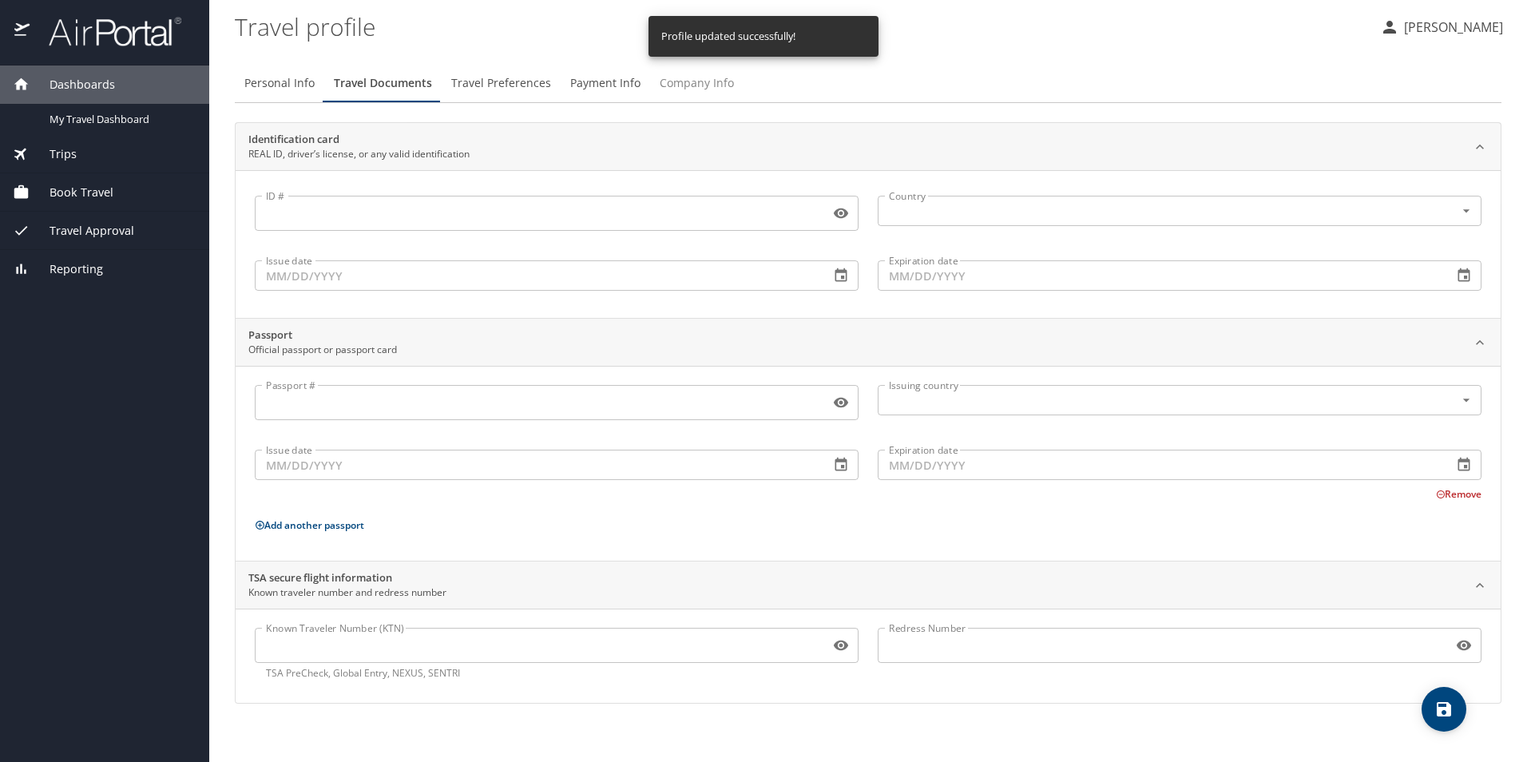
click at [677, 84] on span "Company Info" at bounding box center [697, 83] width 74 height 20
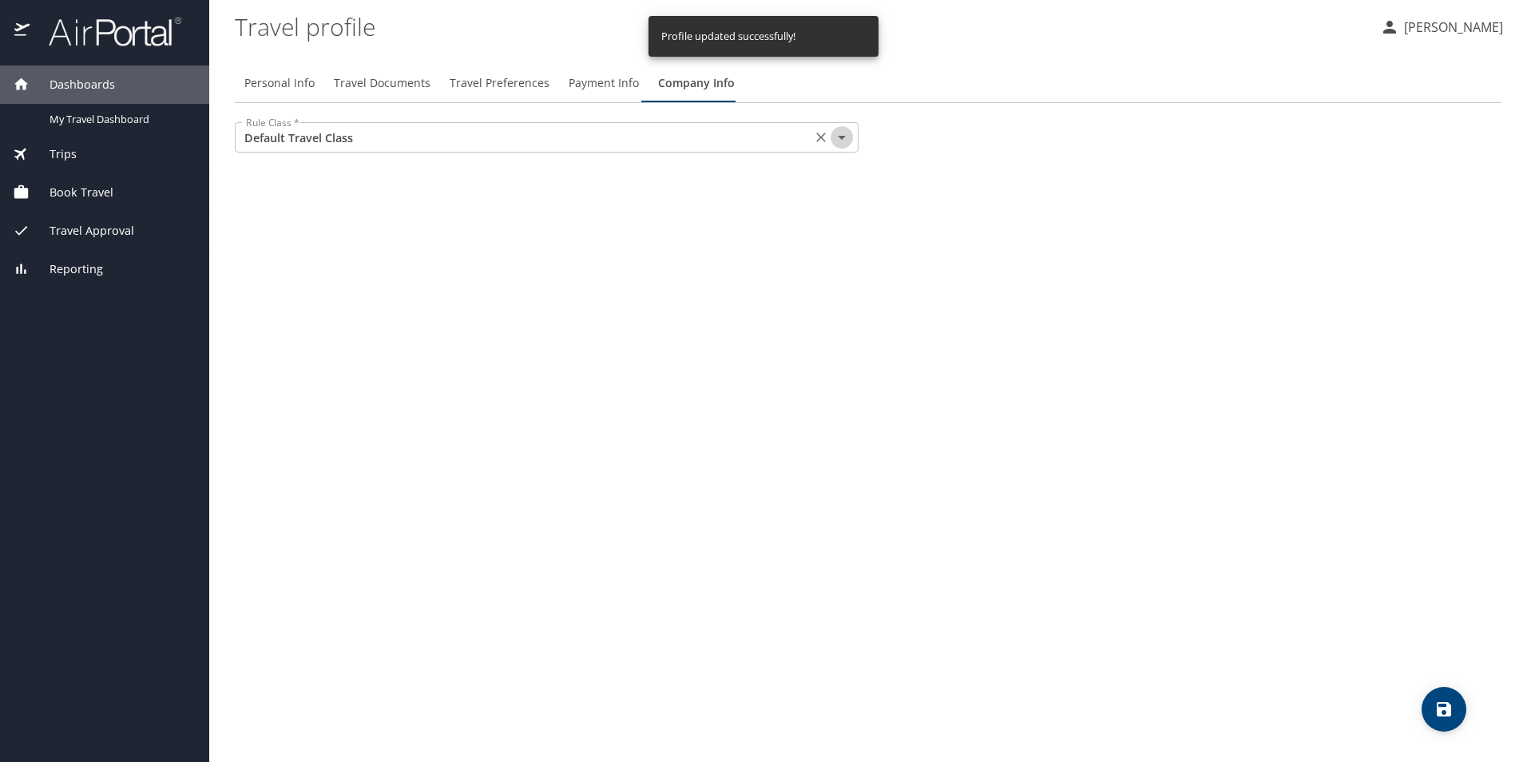
click at [843, 139] on icon "Open" at bounding box center [841, 137] width 19 height 19
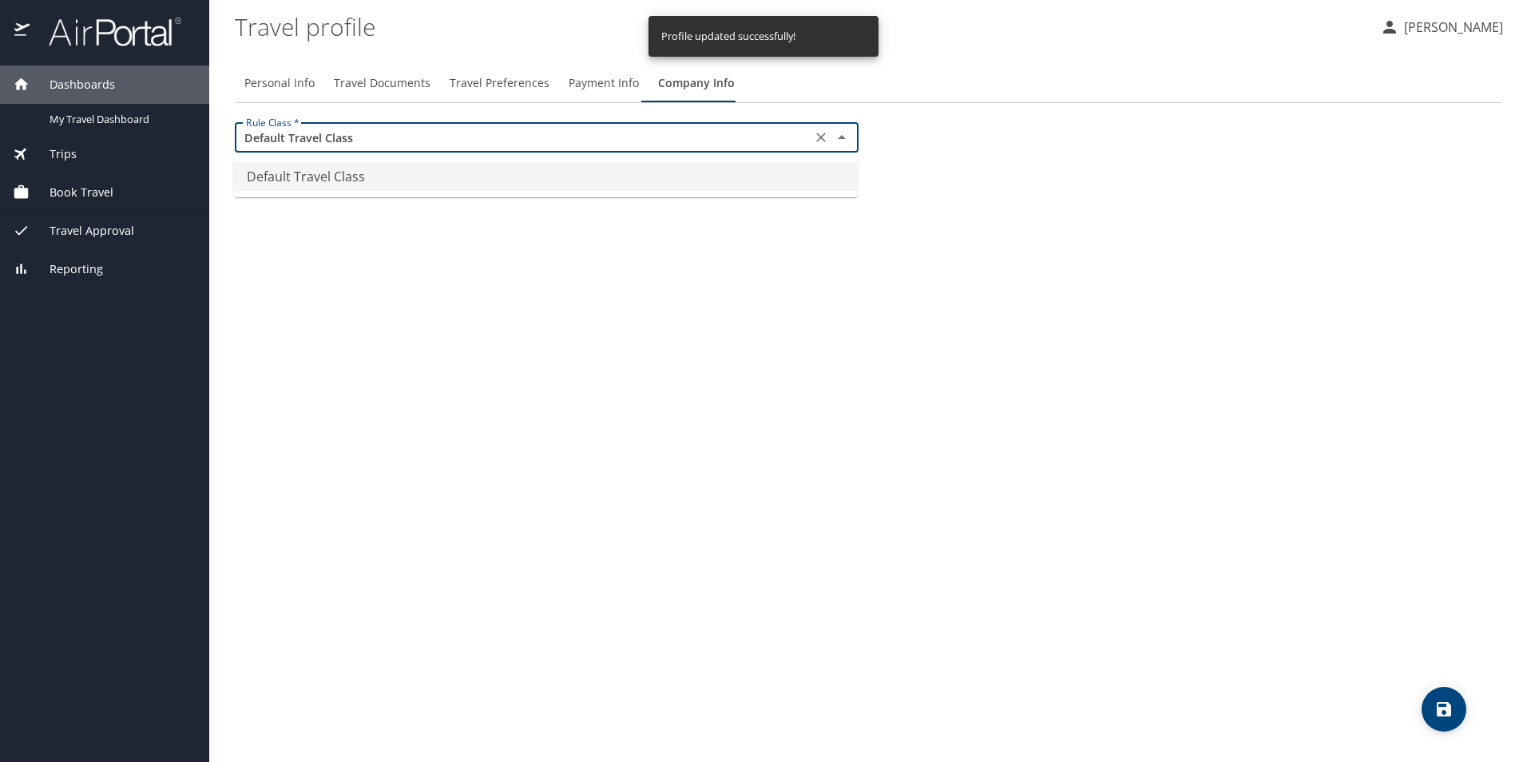
click at [843, 139] on icon "Close" at bounding box center [842, 137] width 8 height 4
click at [976, 256] on div "Personal Info Travel Documents Travel Preferences Payment Info Company Info Rul…" at bounding box center [868, 406] width 1266 height 711
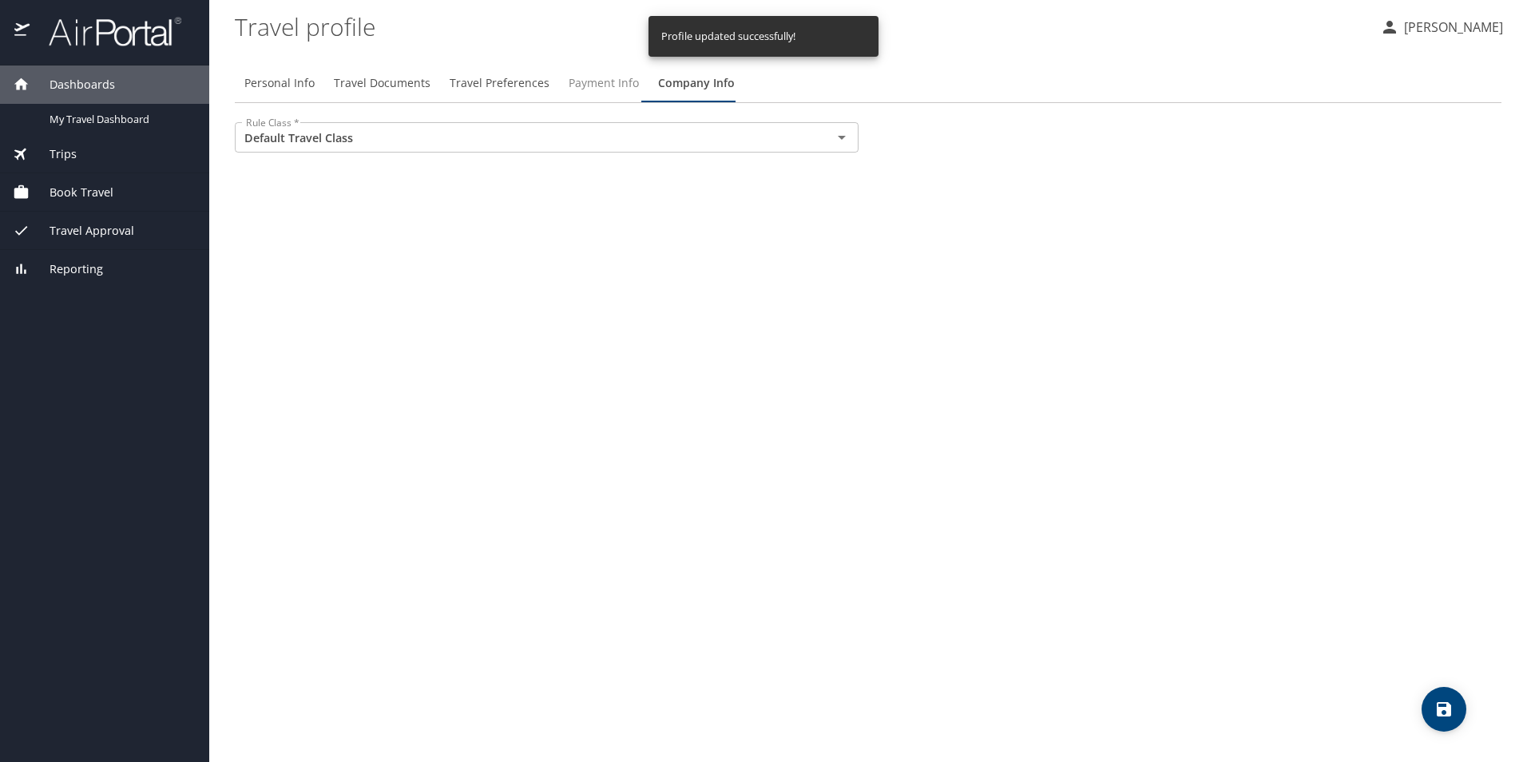
click at [602, 80] on span "Payment Info" at bounding box center [604, 83] width 70 height 20
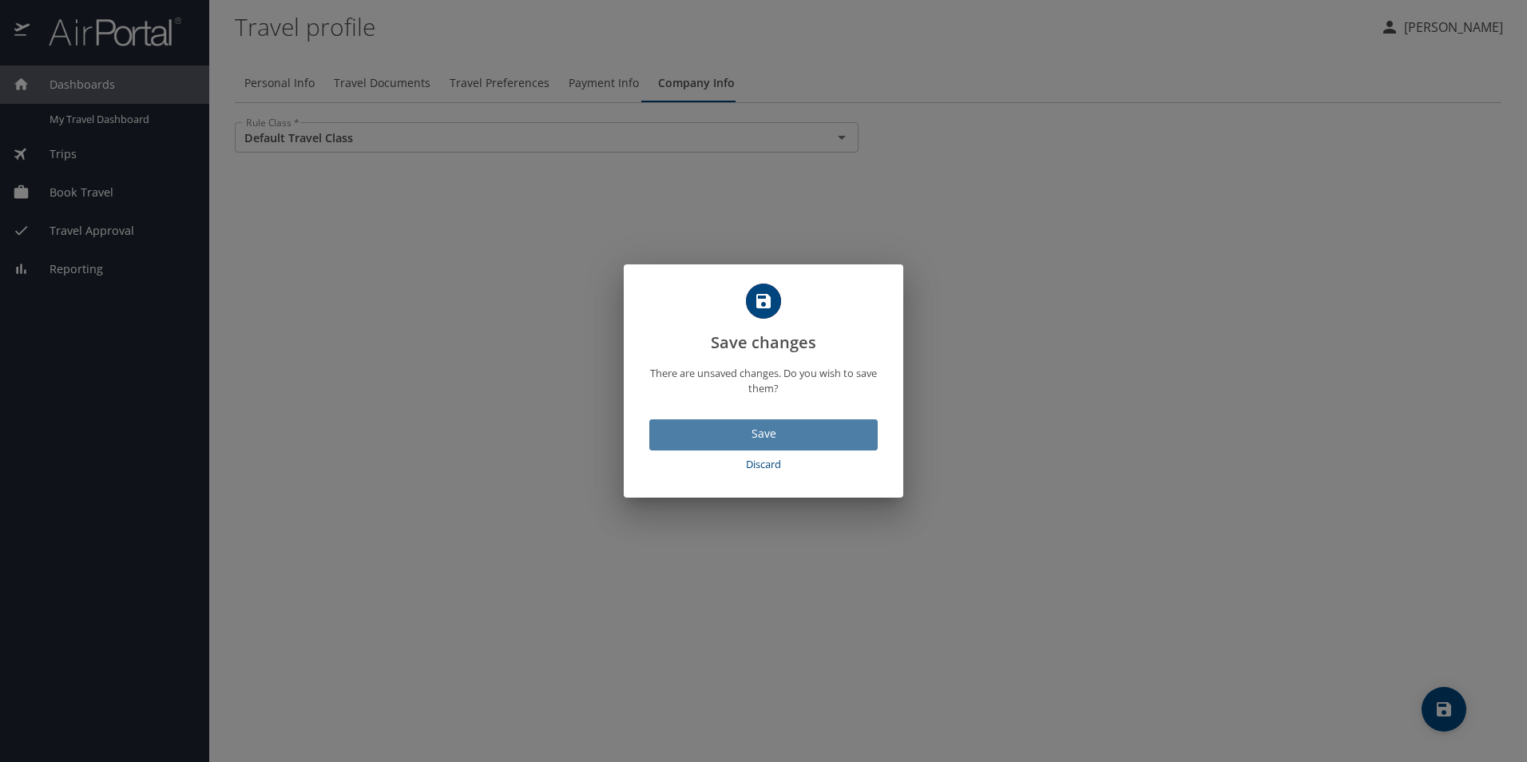
click at [771, 432] on span "Save" at bounding box center [763, 434] width 203 height 20
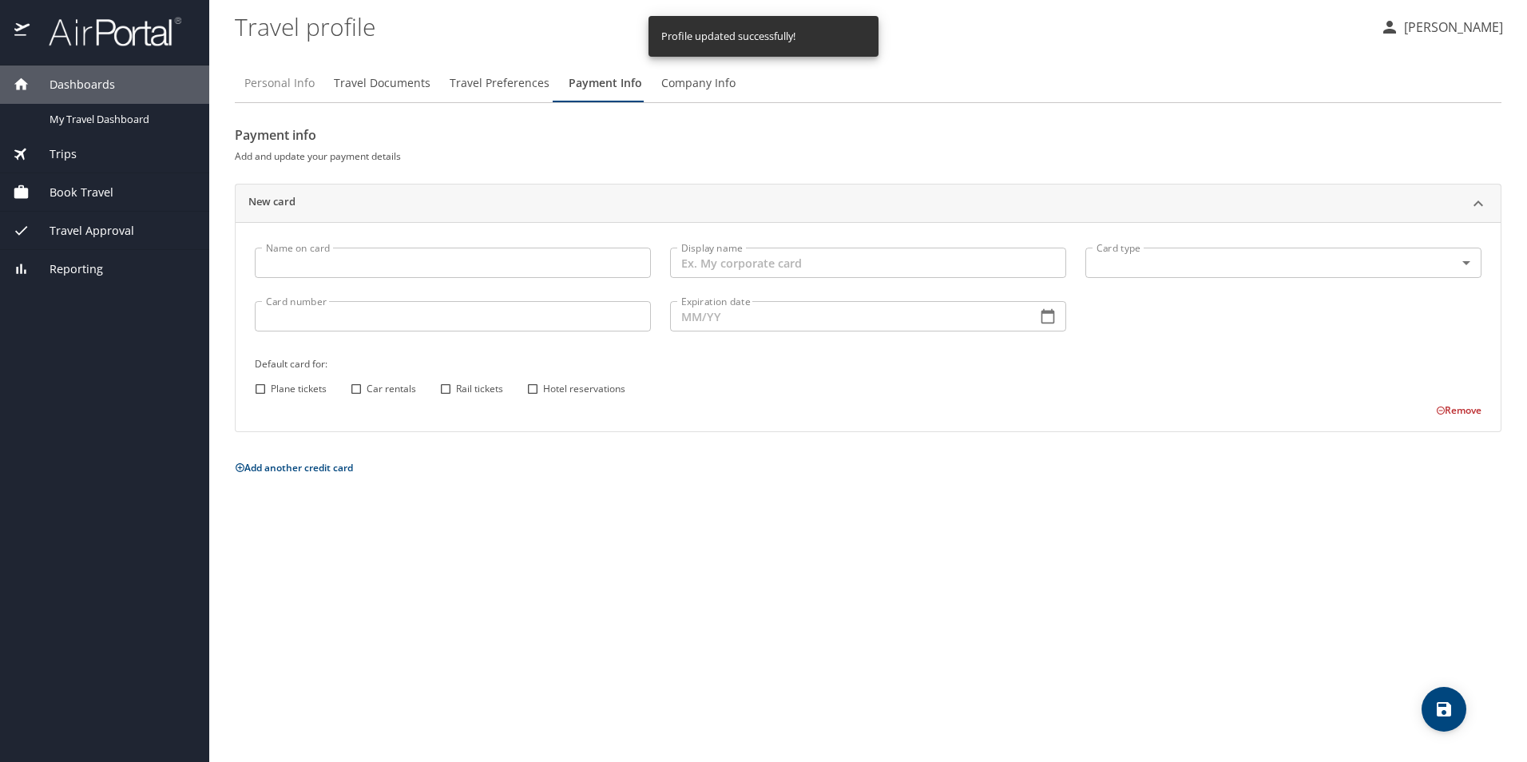
click at [305, 81] on span "Personal Info" at bounding box center [279, 83] width 70 height 20
select select "US"
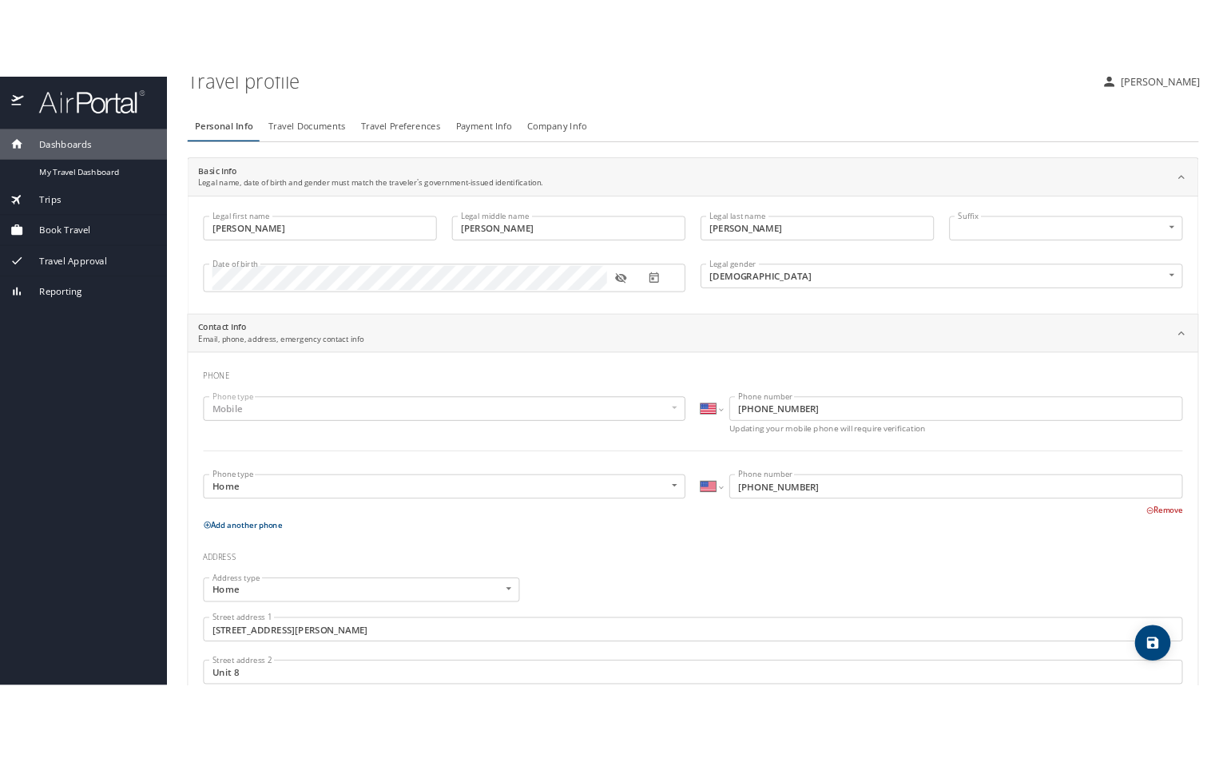
scroll to position [0, 0]
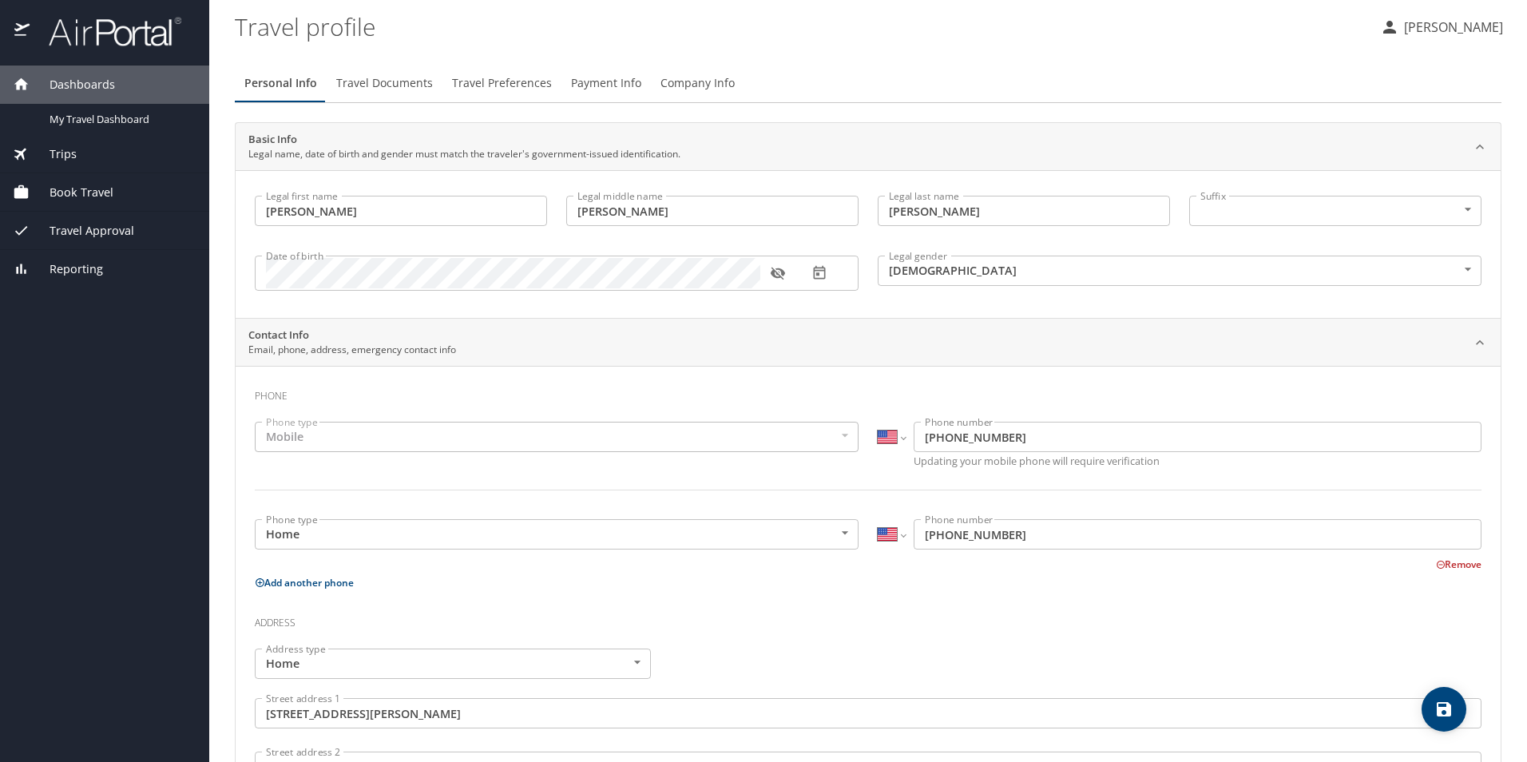
click at [73, 269] on span "Reporting" at bounding box center [66, 269] width 73 height 18
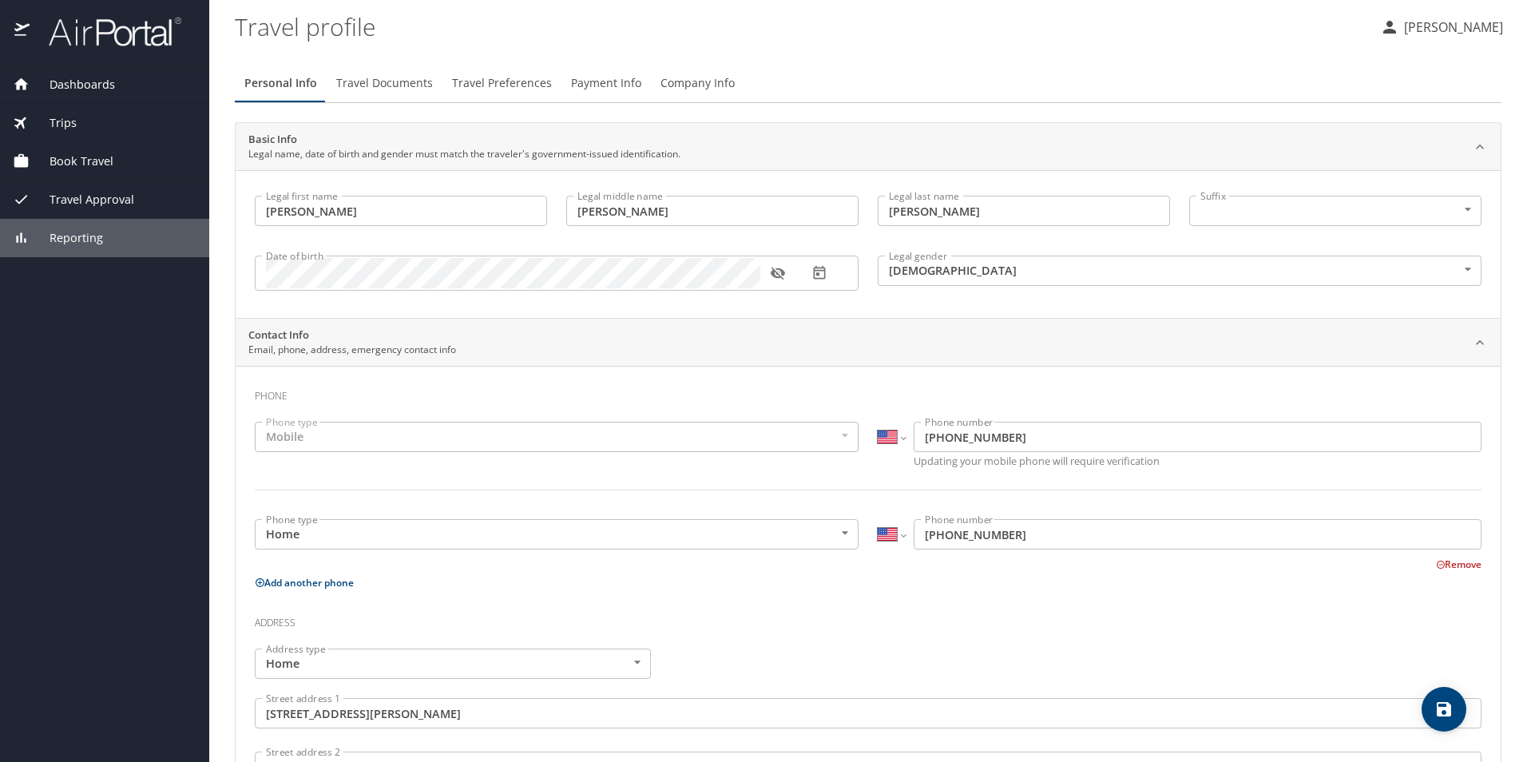
click at [77, 244] on span "Reporting" at bounding box center [66, 238] width 73 height 18
